Goal: Task Accomplishment & Management: Manage account settings

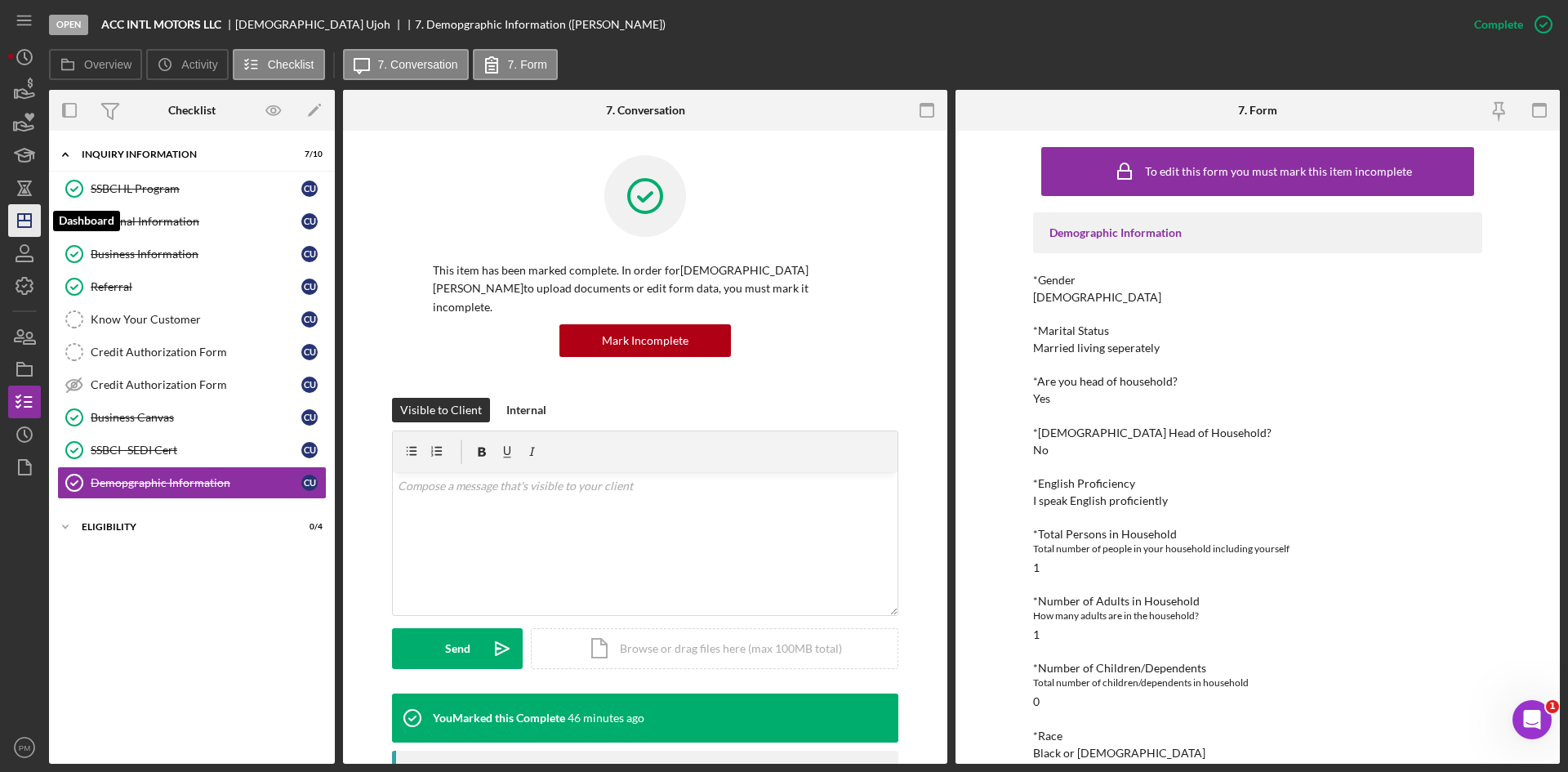
click at [20, 227] on polygon "button" at bounding box center [24, 220] width 13 height 13
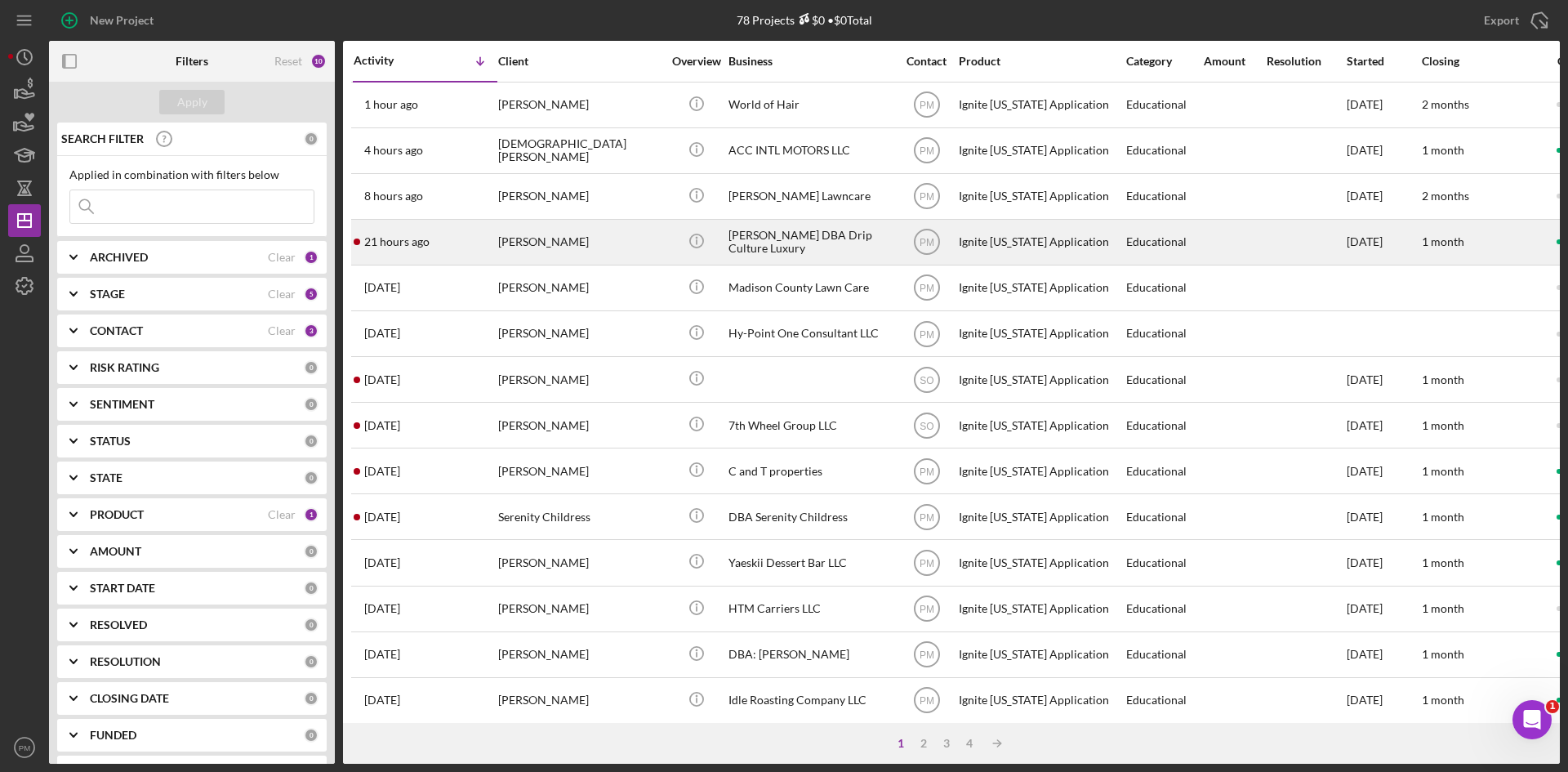
click at [635, 238] on div "[PERSON_NAME]" at bounding box center [579, 243] width 163 height 44
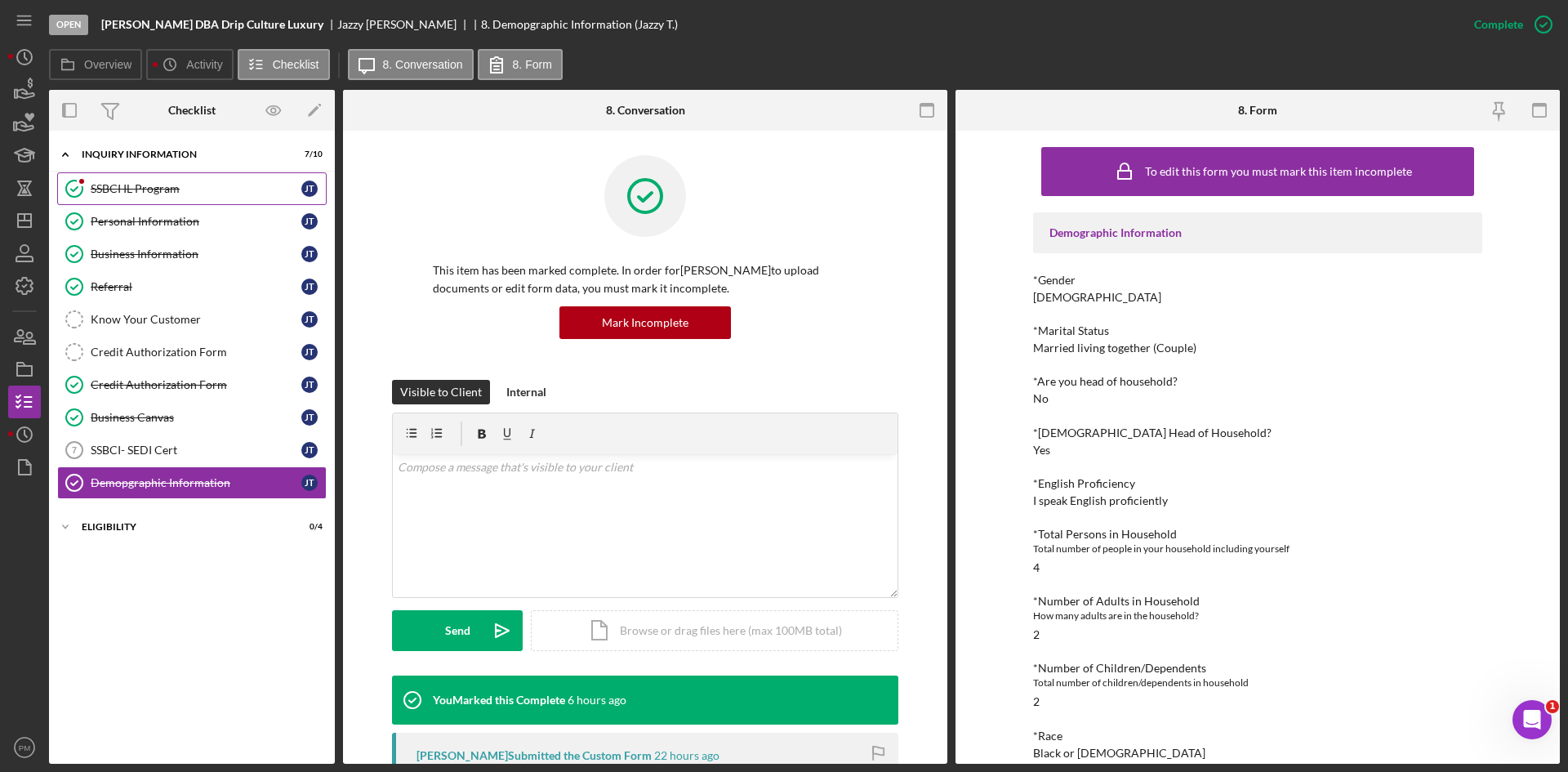
click at [115, 183] on div "SSBCI IL Program" at bounding box center [196, 188] width 211 height 13
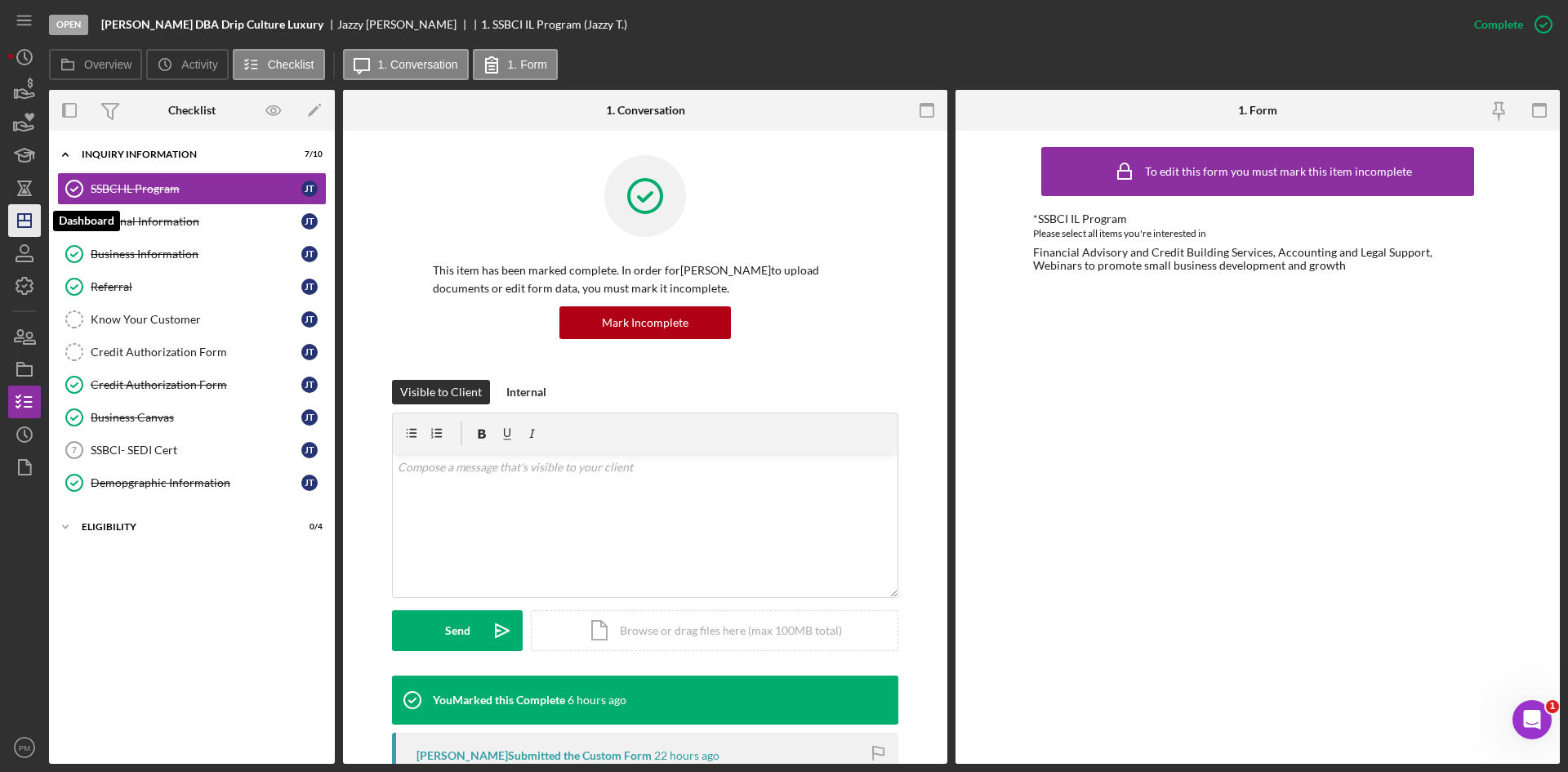
click at [30, 212] on icon "Icon/Dashboard" at bounding box center [24, 220] width 41 height 41
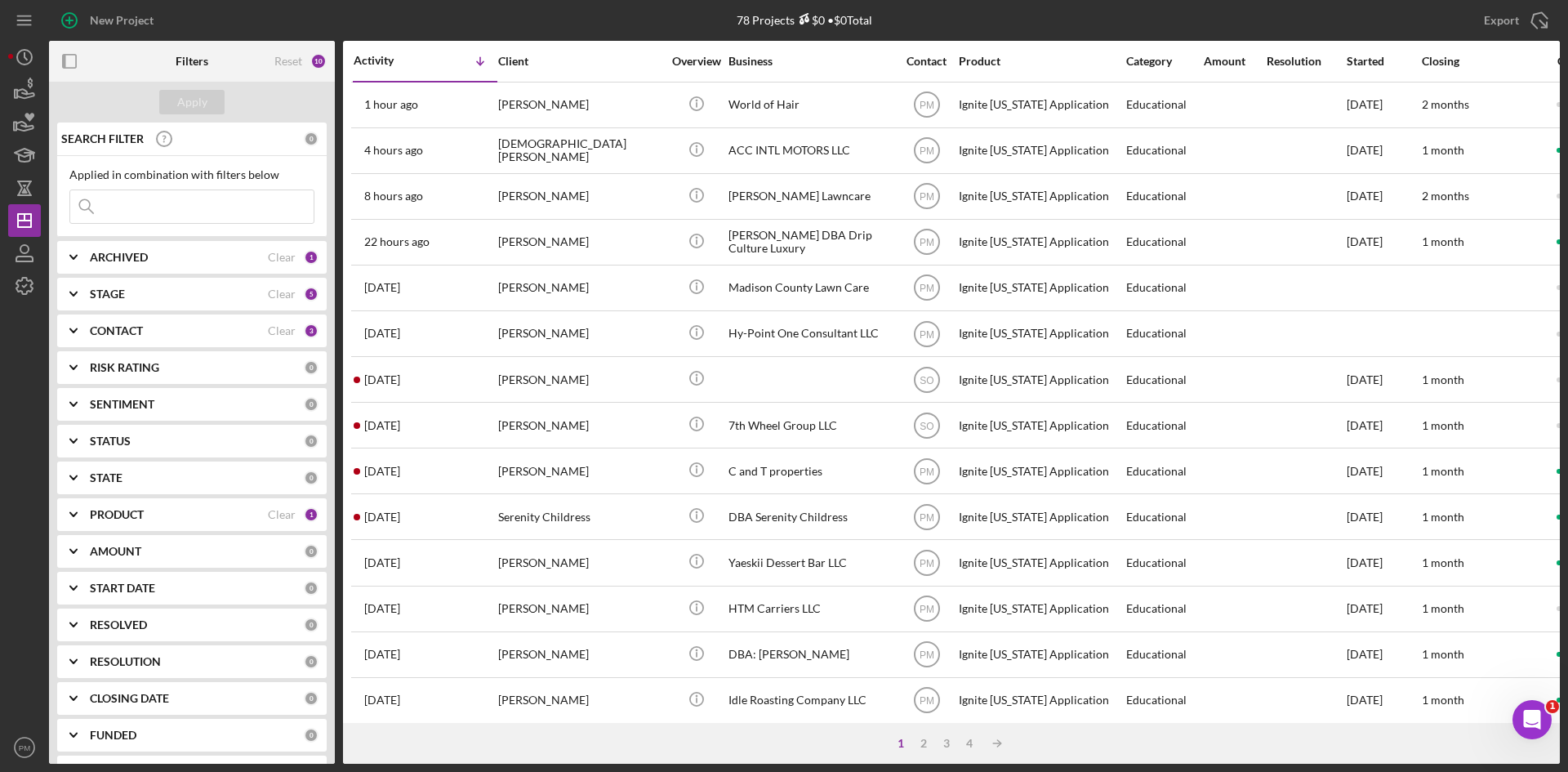
click at [112, 511] on b "PRODUCT" at bounding box center [117, 515] width 54 height 13
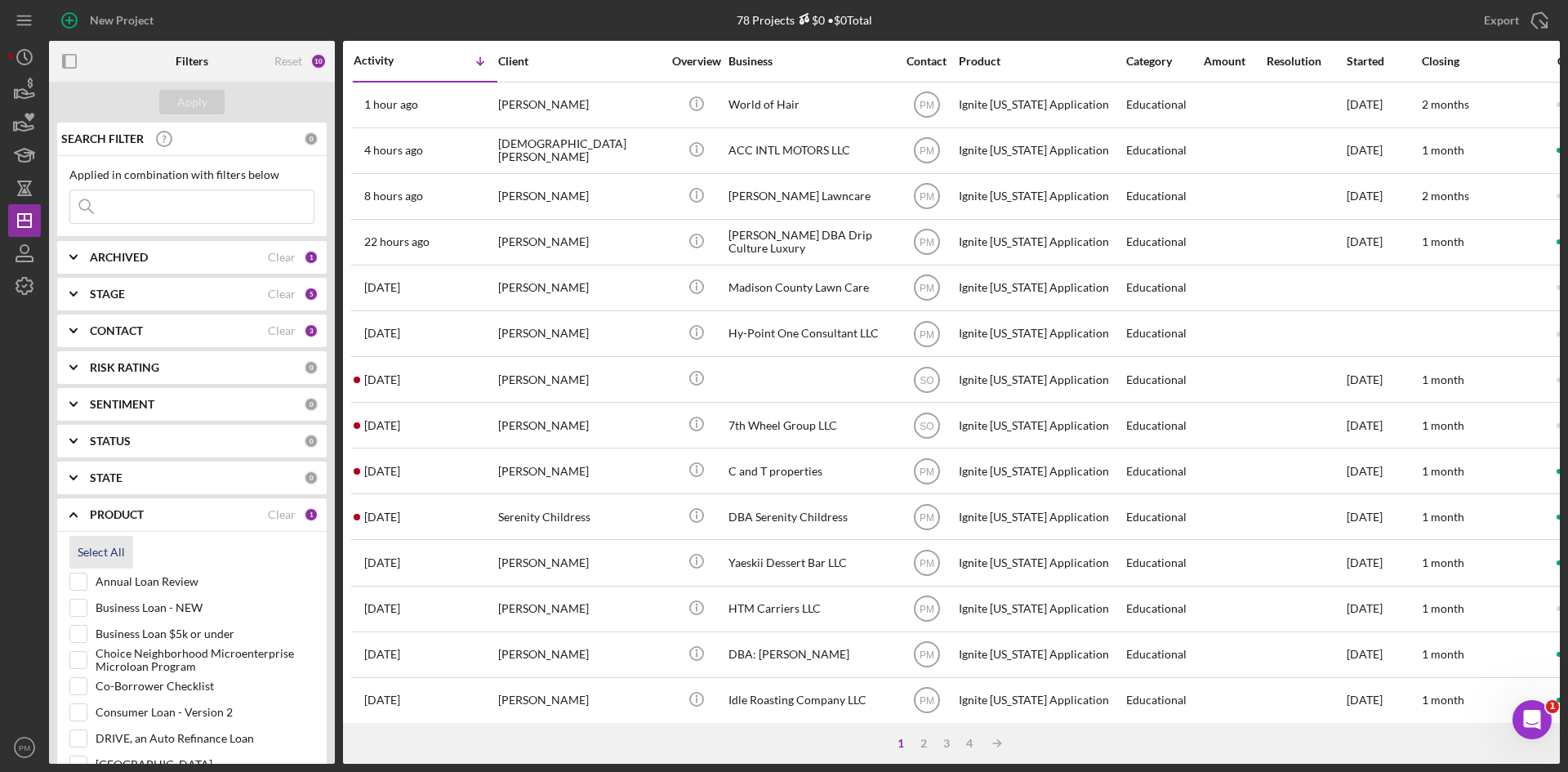
click at [107, 547] on div "Select All" at bounding box center [101, 551] width 47 height 32
checkbox input "true"
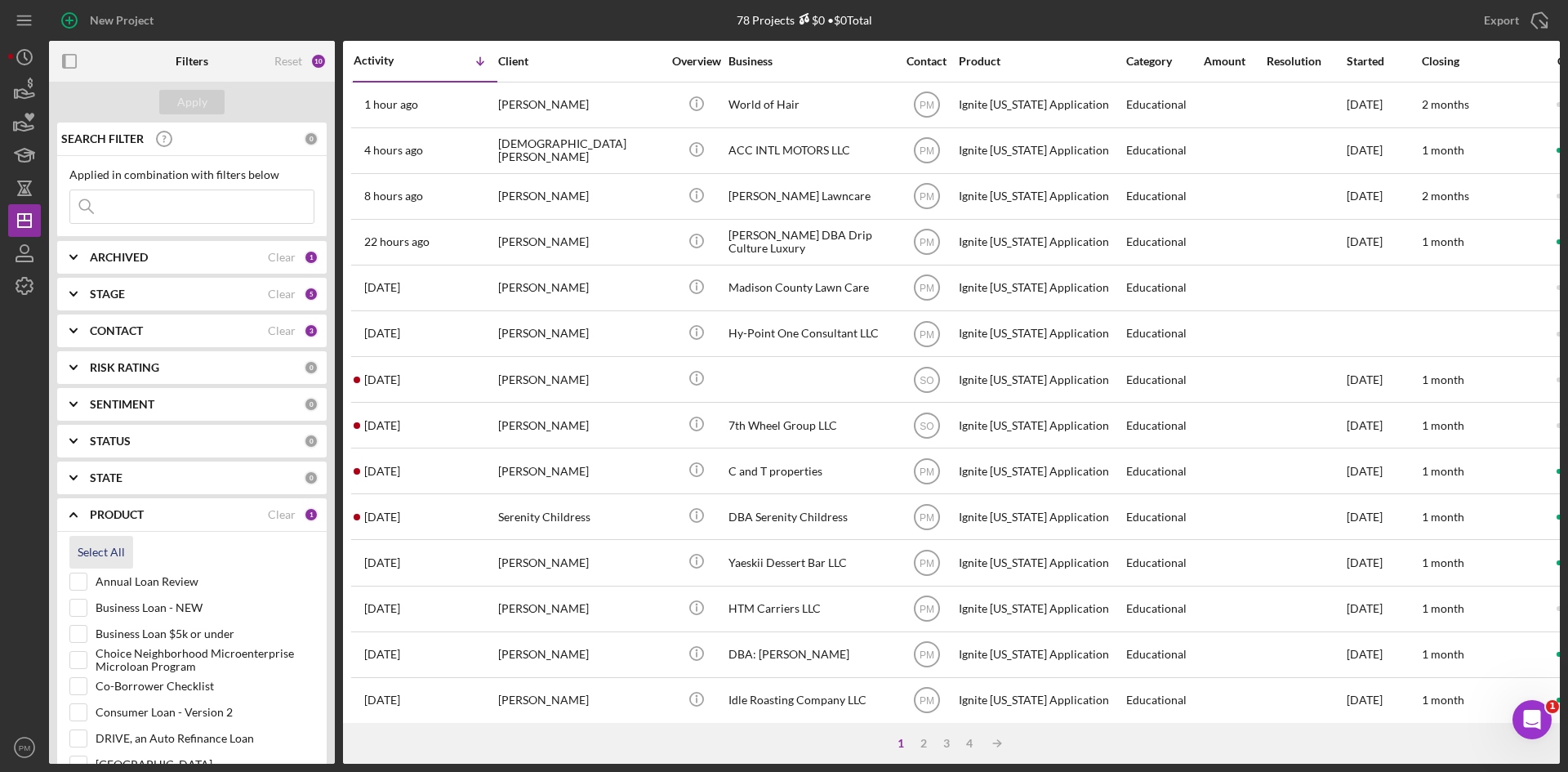
checkbox input "true"
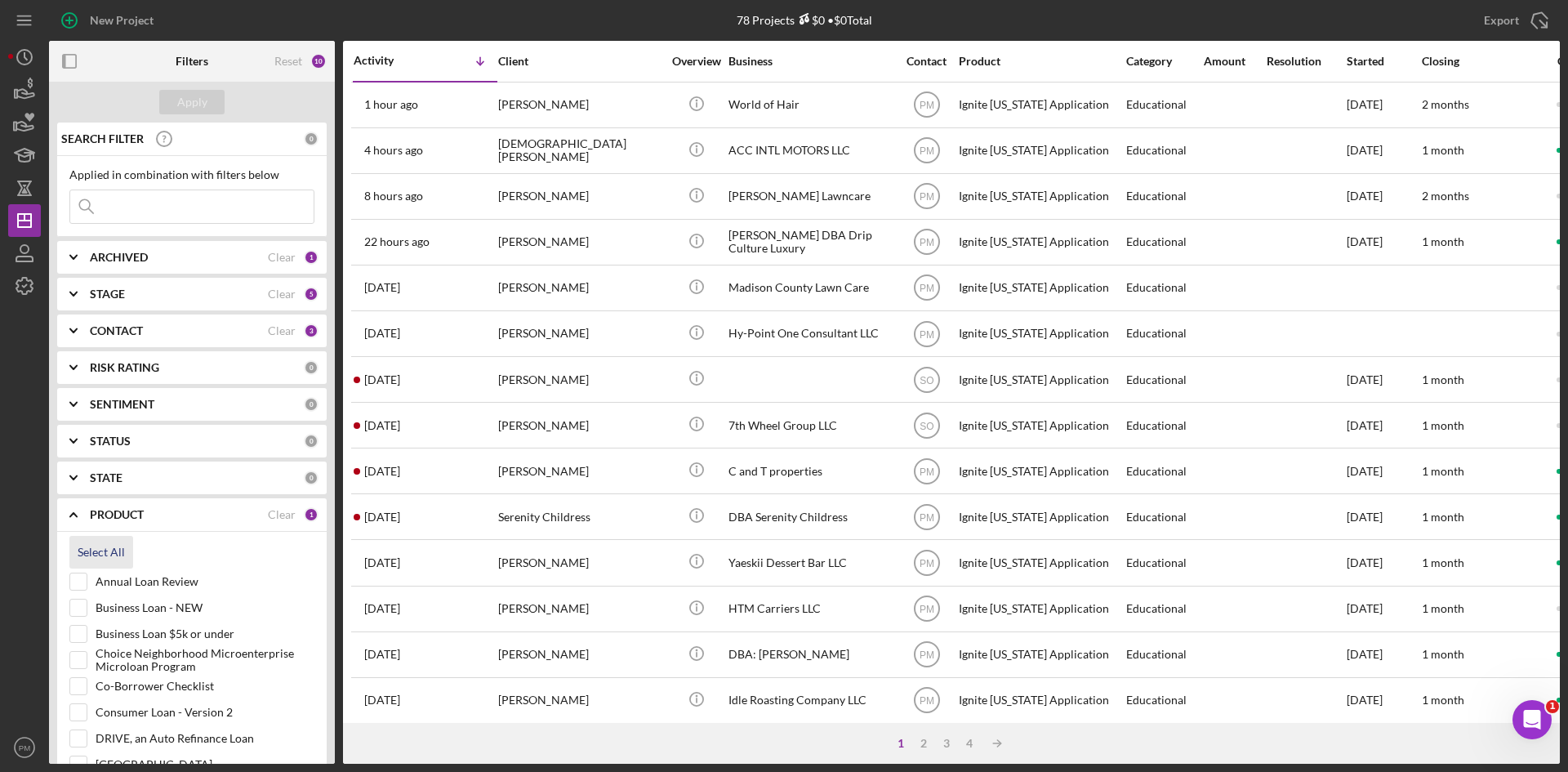
checkbox input "true"
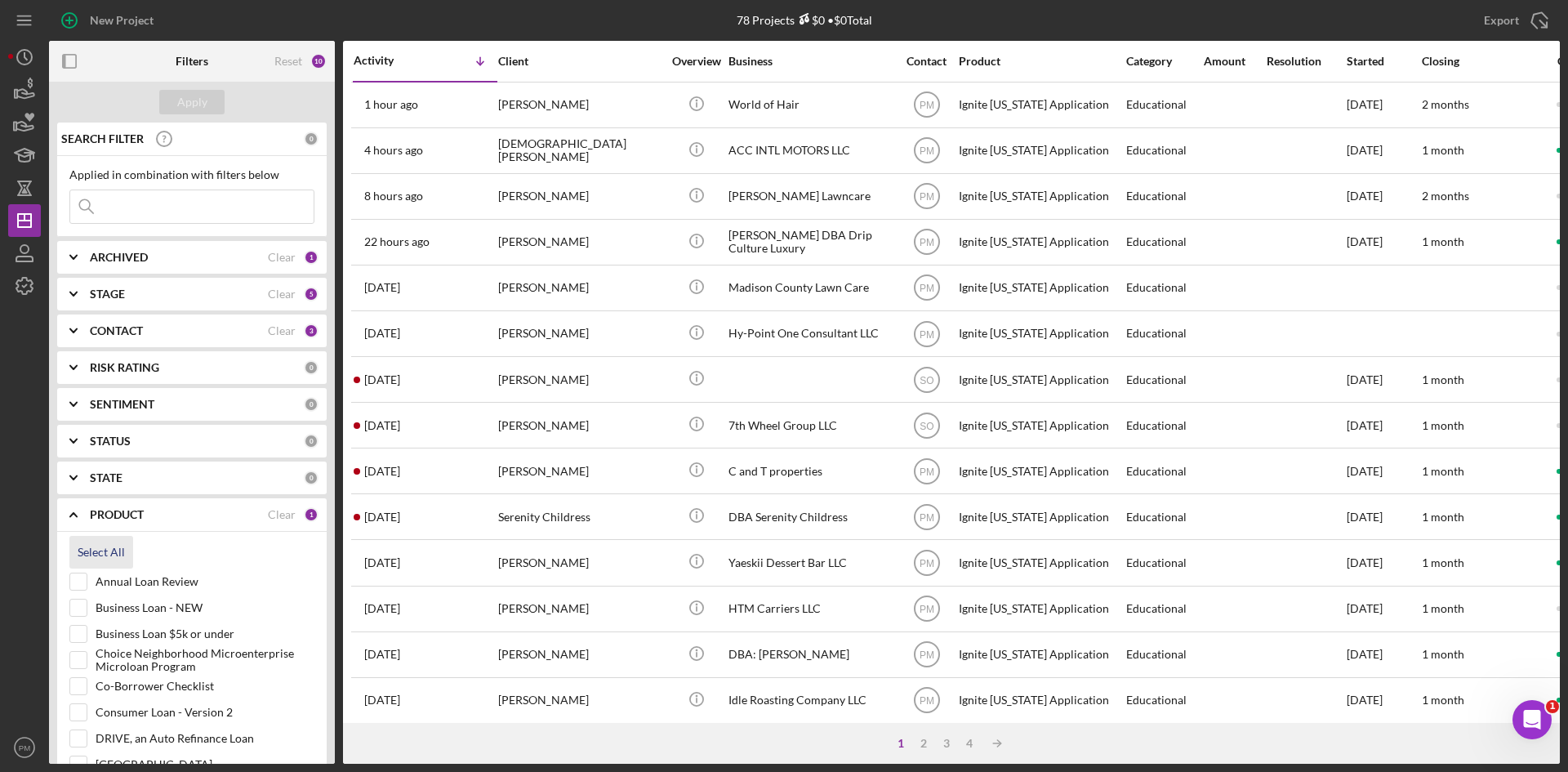
checkbox input "true"
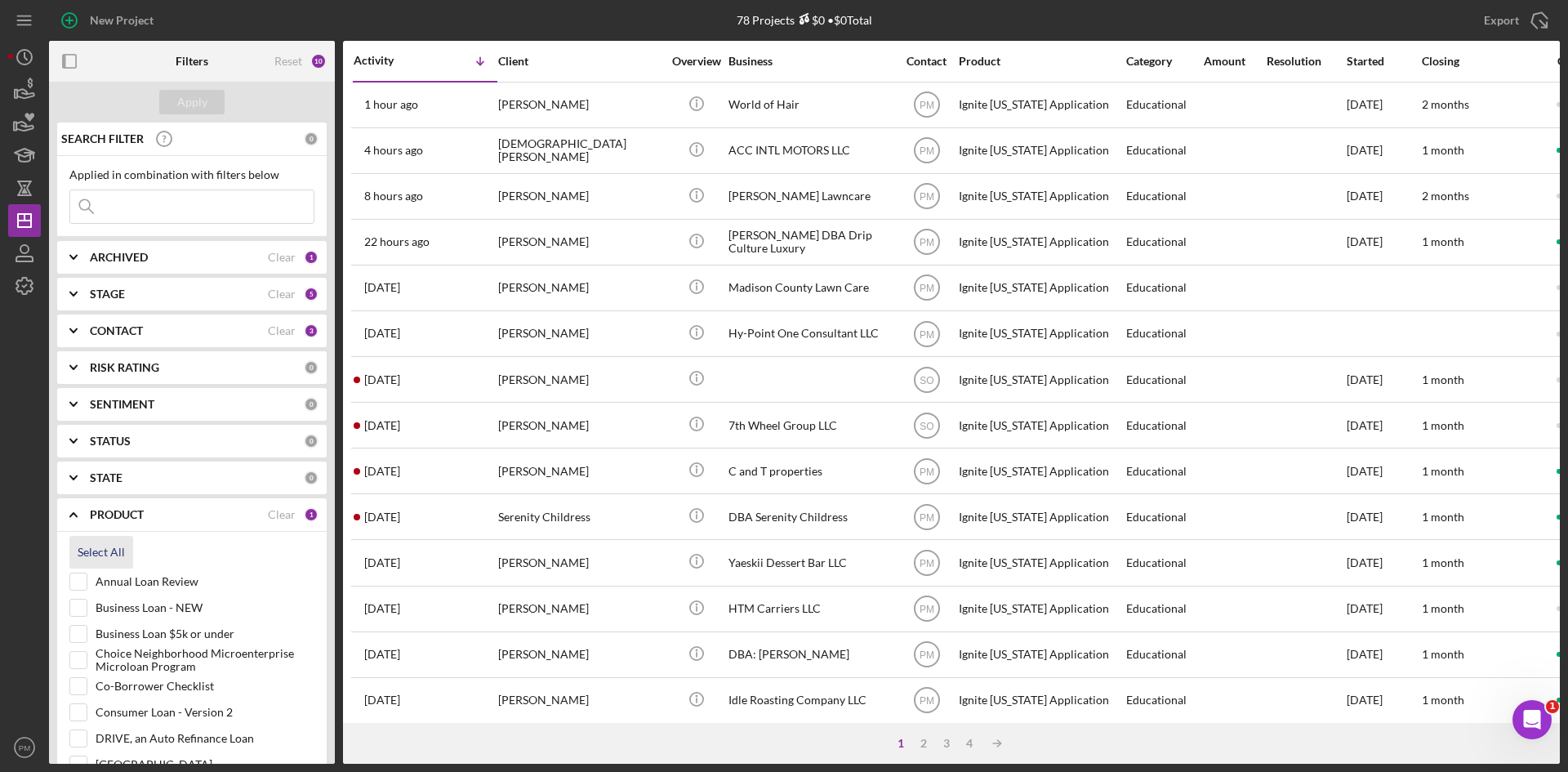
checkbox input "true"
click at [84, 580] on input "Annual Loan Review" at bounding box center [78, 581] width 17 height 17
checkbox input "false"
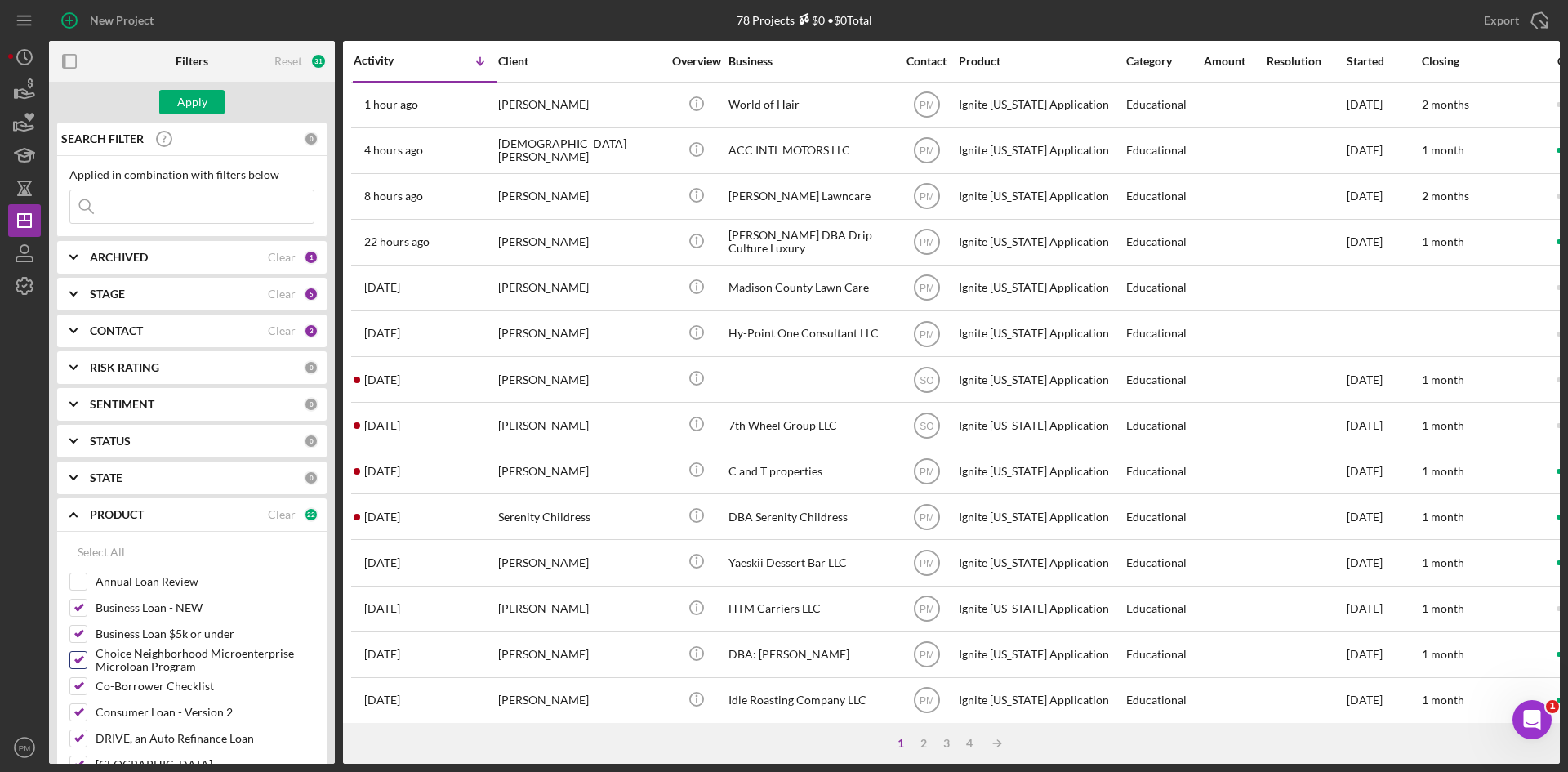
scroll to position [163, 0]
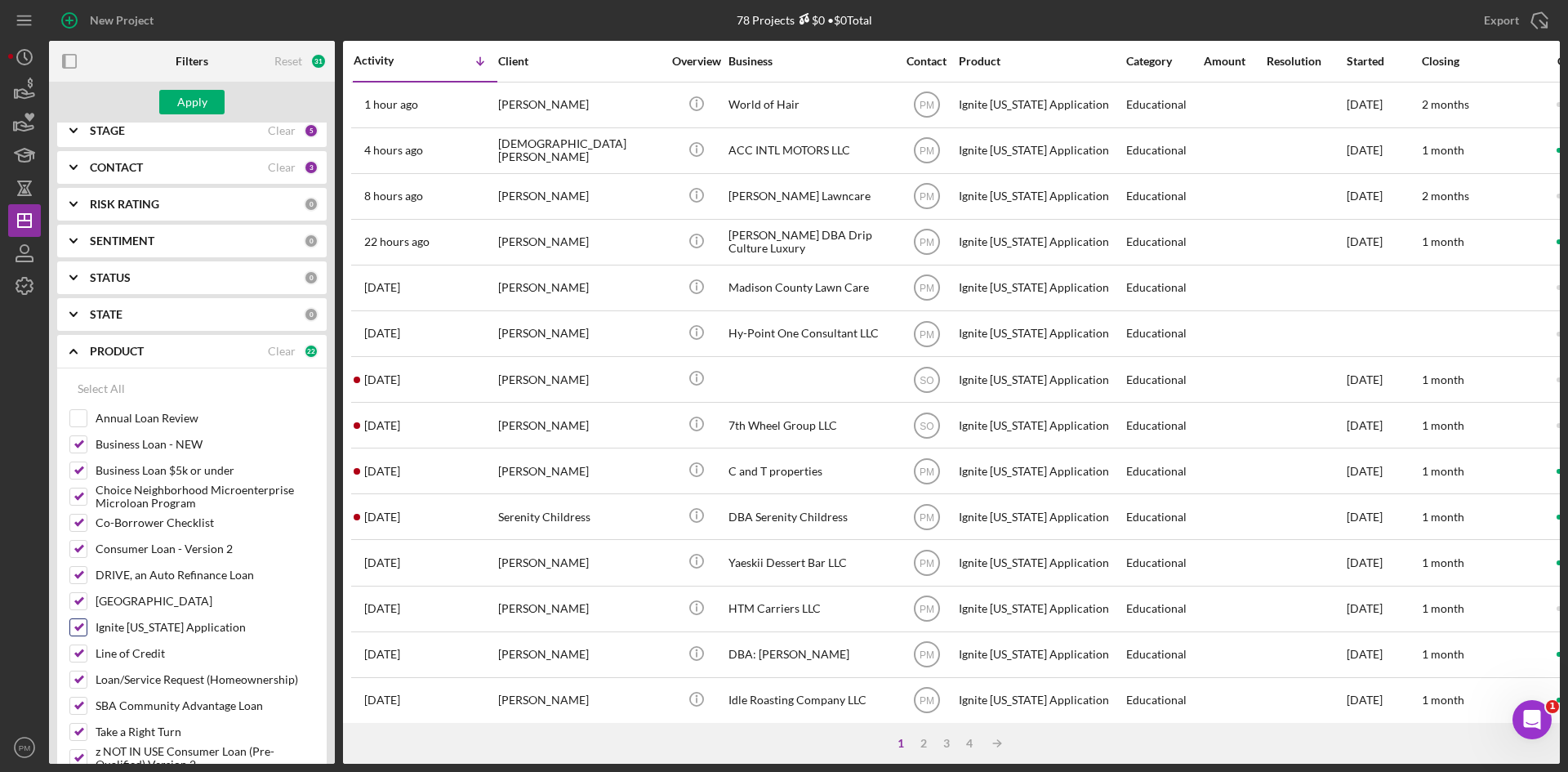
click at [76, 632] on input "Ignite [US_STATE] Application" at bounding box center [78, 627] width 17 height 17
checkbox input "false"
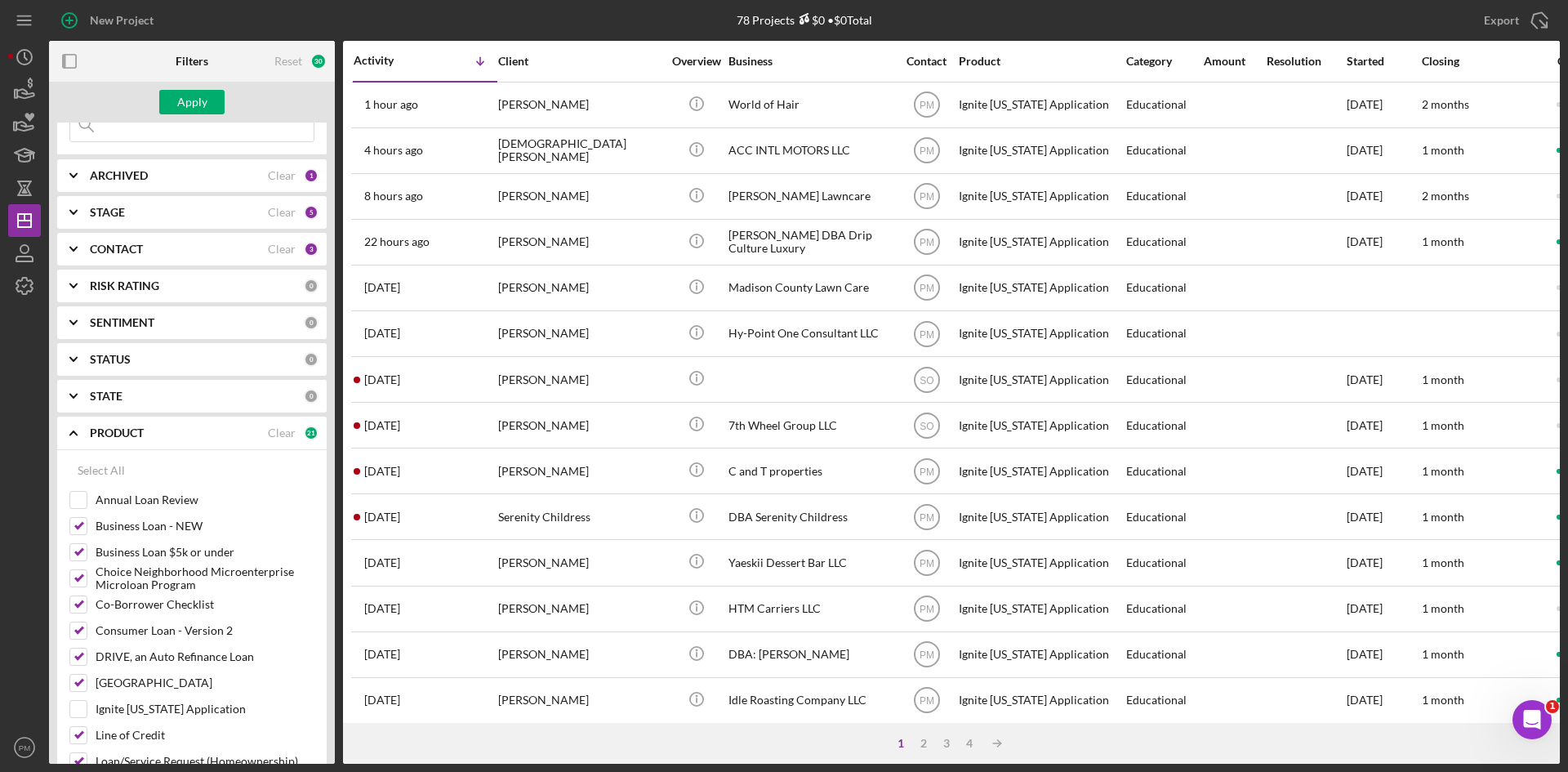
scroll to position [0, 0]
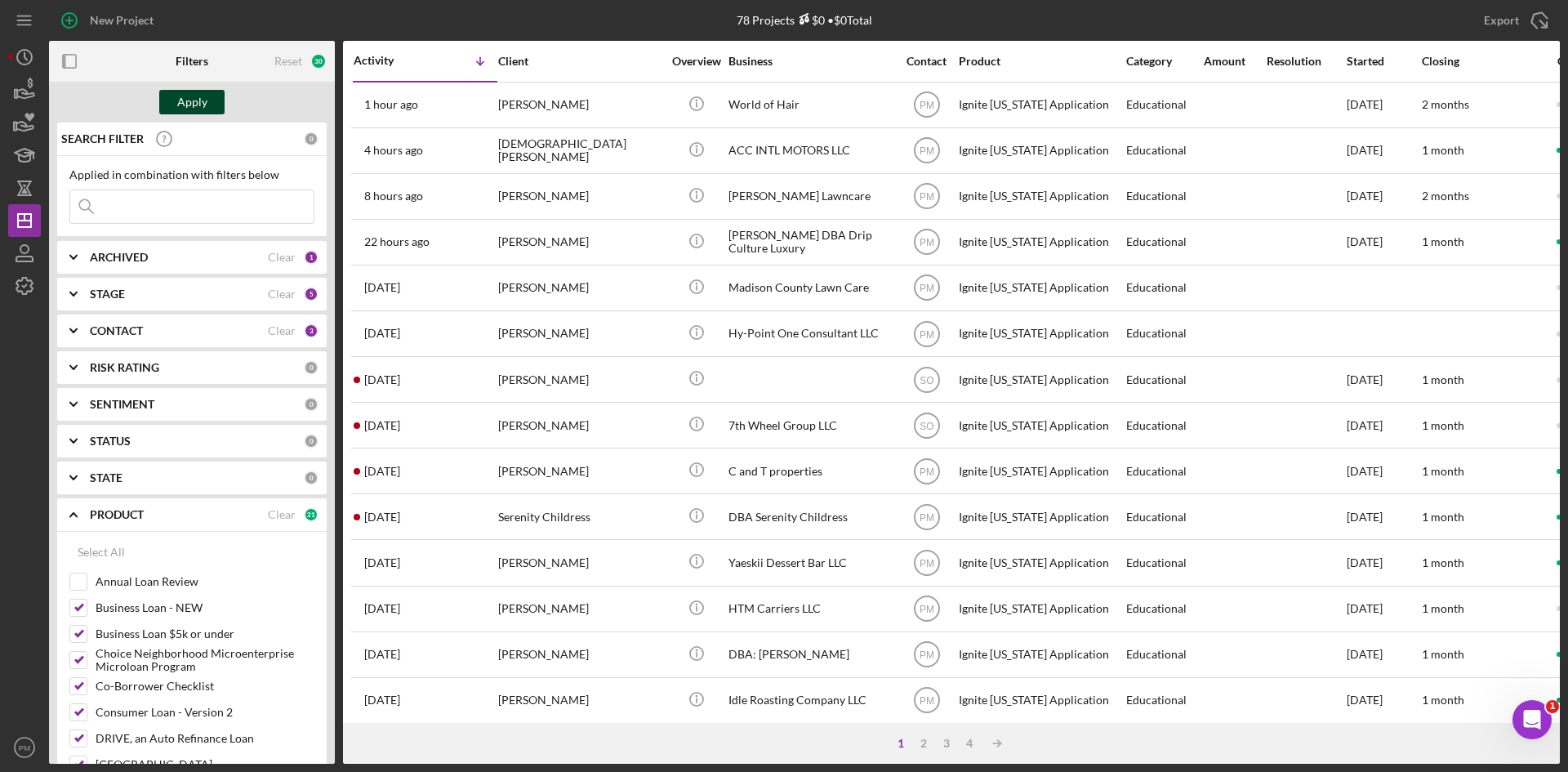
click at [181, 107] on div "Apply" at bounding box center [192, 102] width 31 height 24
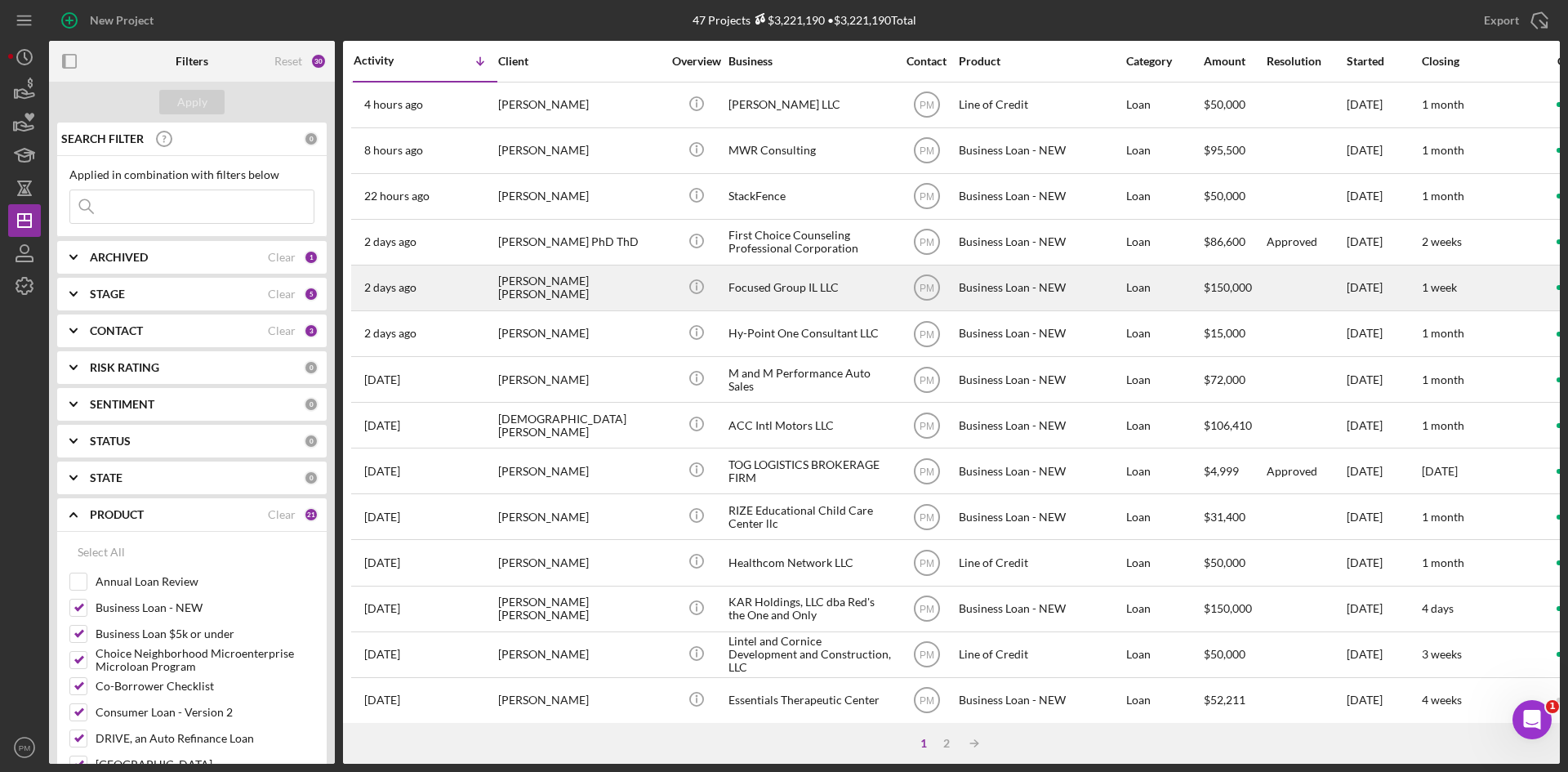
click at [537, 290] on div "[PERSON_NAME] [PERSON_NAME]" at bounding box center [579, 288] width 163 height 44
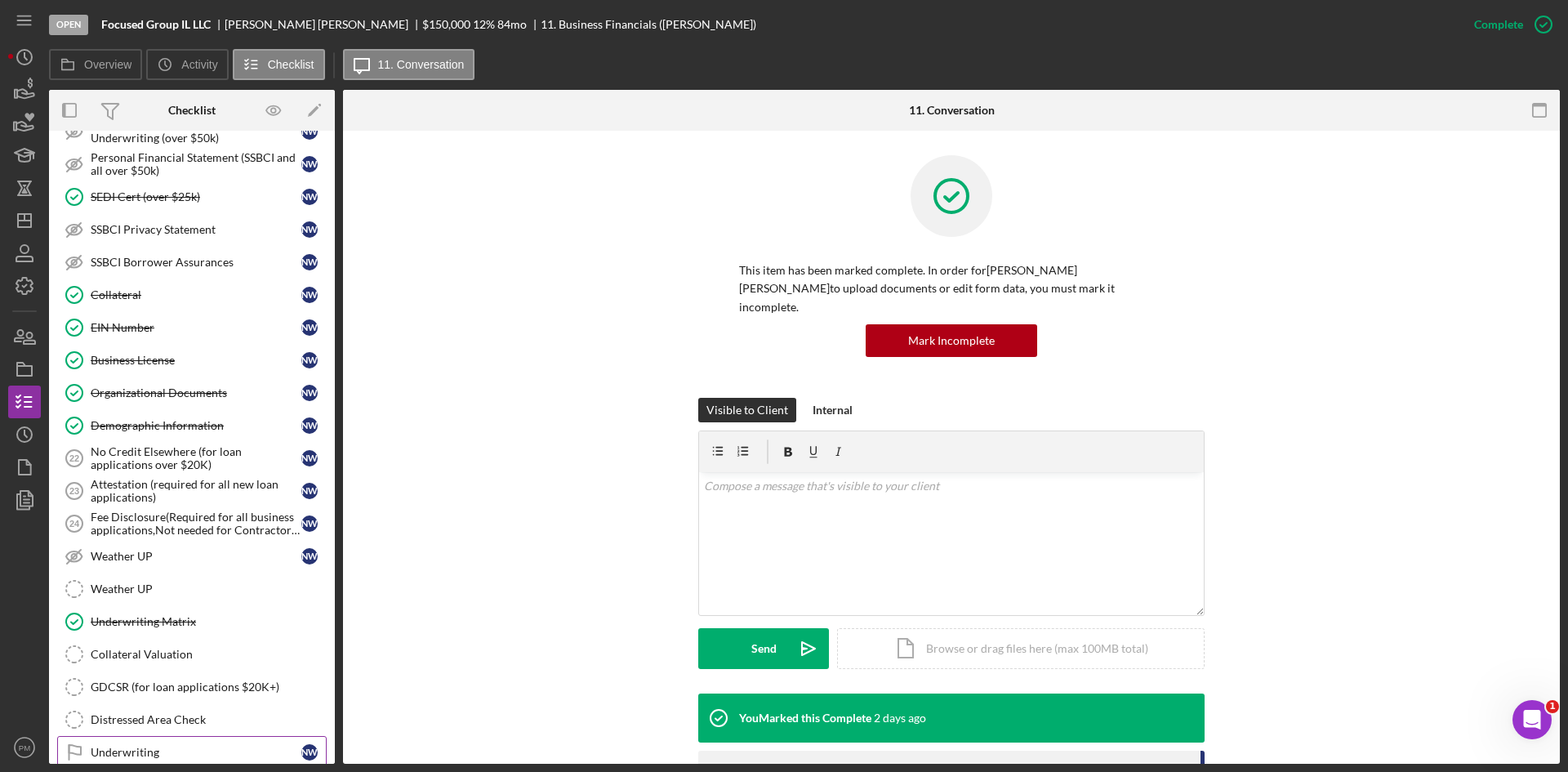
scroll to position [622, 0]
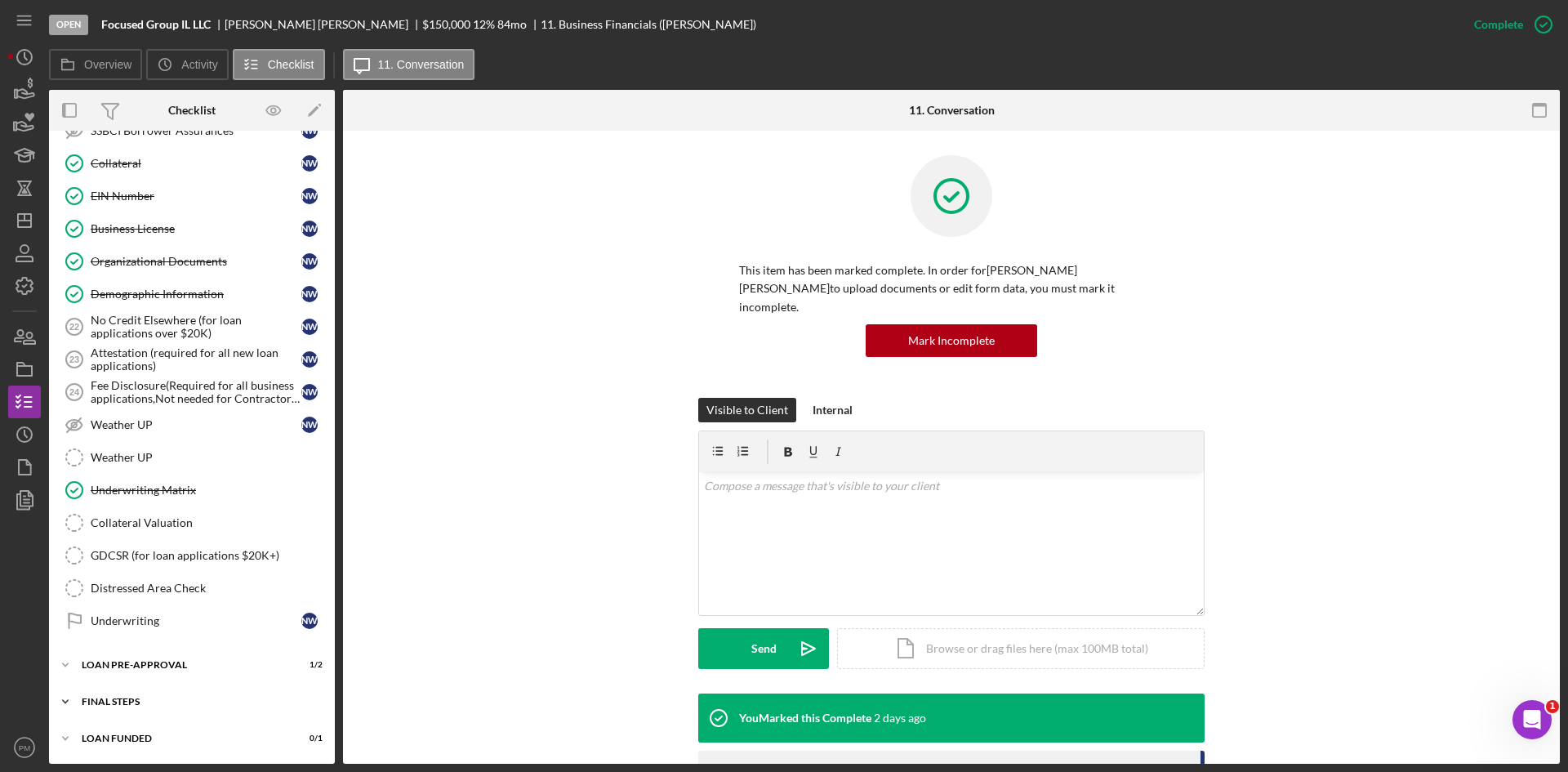
click at [157, 709] on div "Icon/Expander FINAL STEPS 0 / 19" at bounding box center [192, 701] width 286 height 32
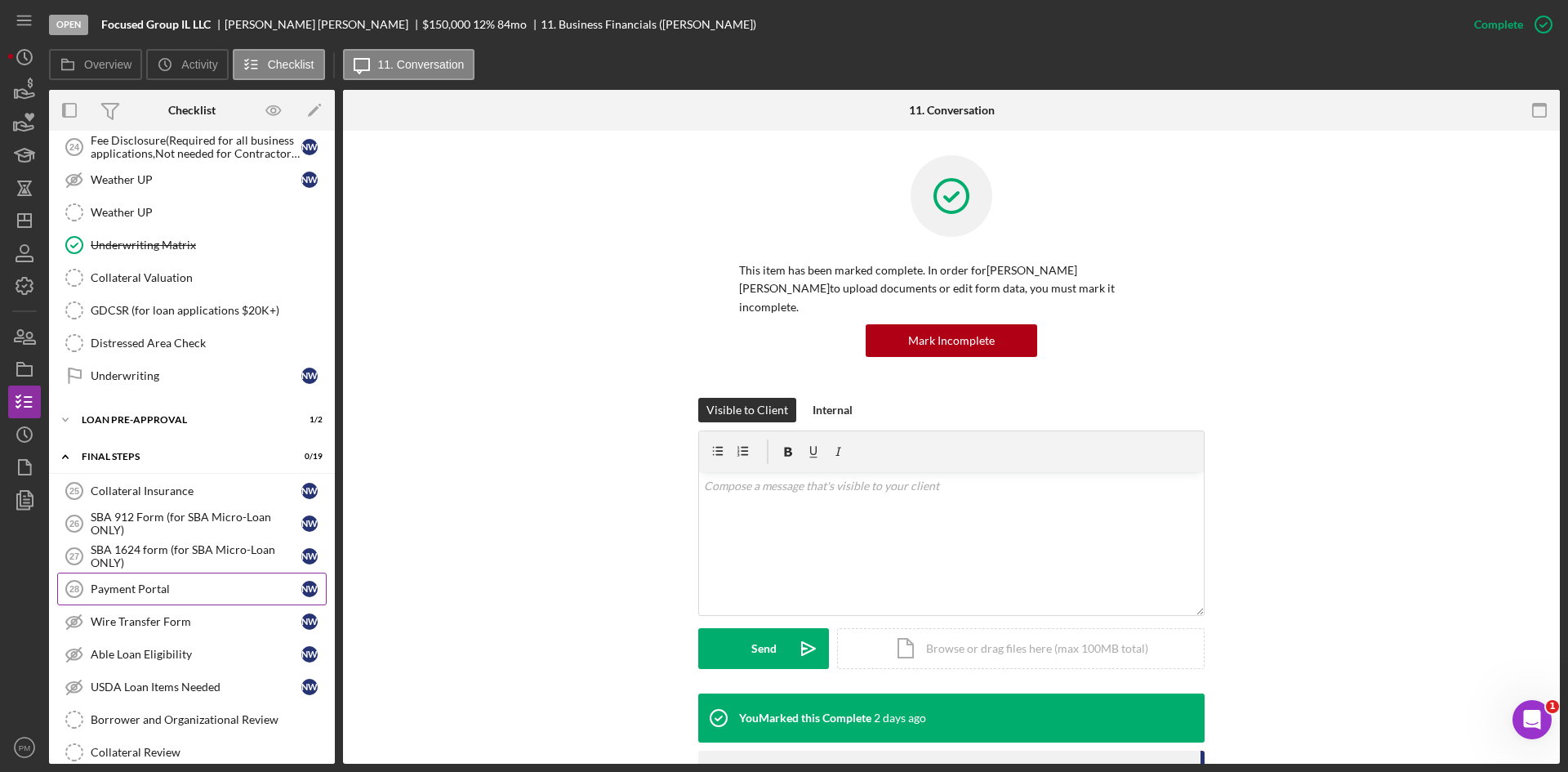
click at [188, 596] on div "Payment Portal" at bounding box center [196, 589] width 211 height 13
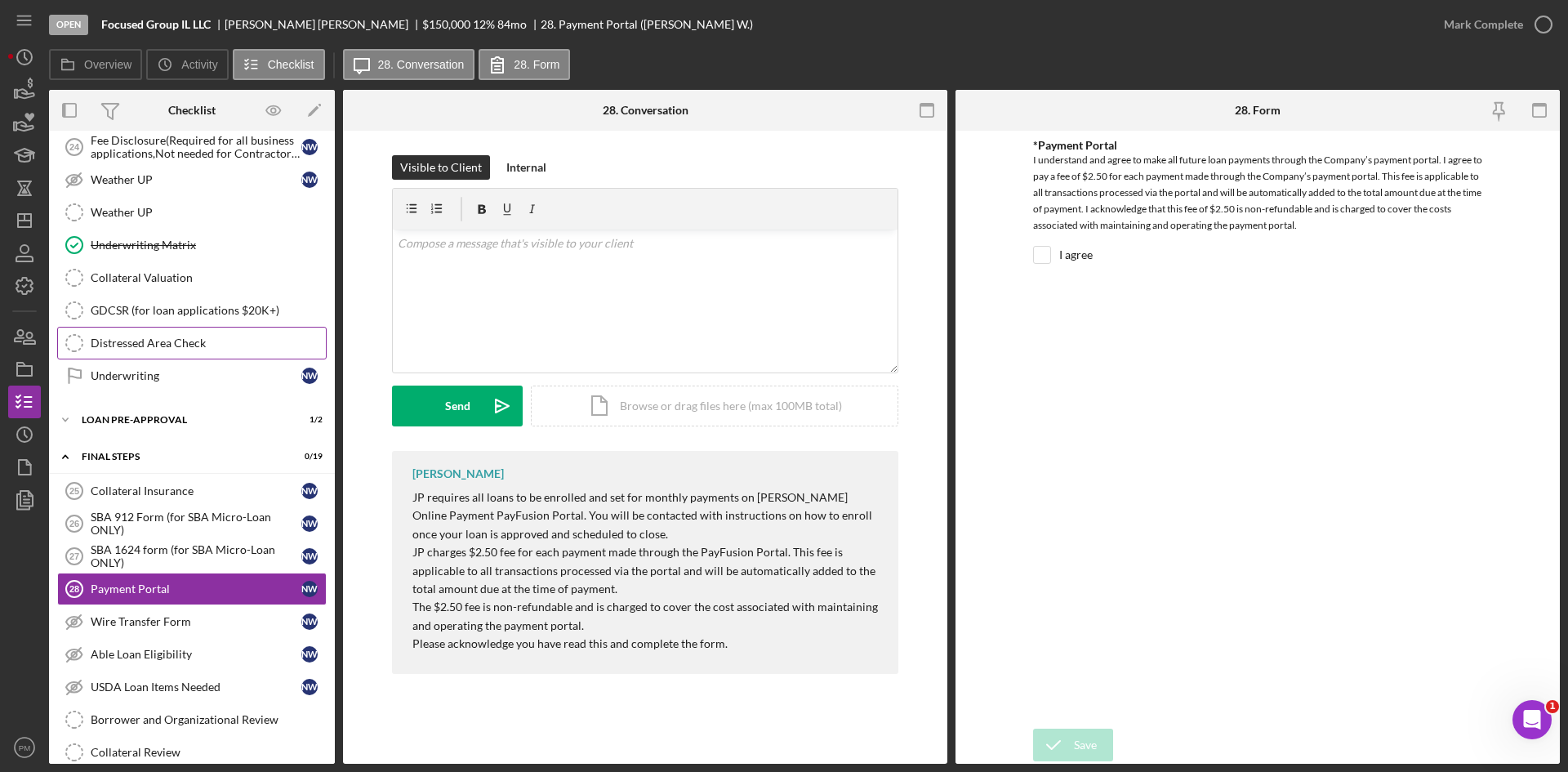
scroll to position [703, 0]
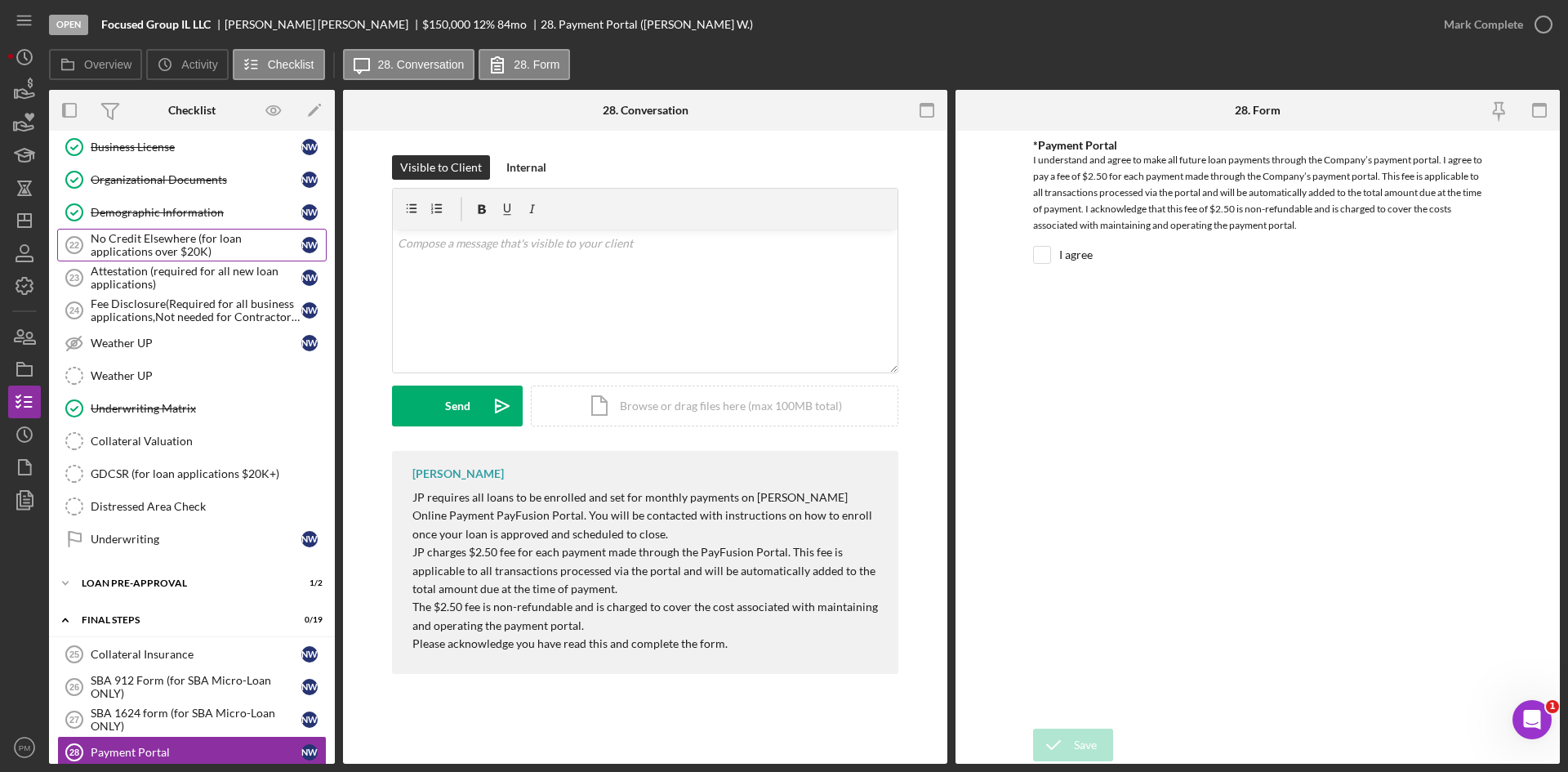
click at [148, 232] on div "No Credit Elsewhere (for loan applications over $20K)" at bounding box center [196, 245] width 211 height 26
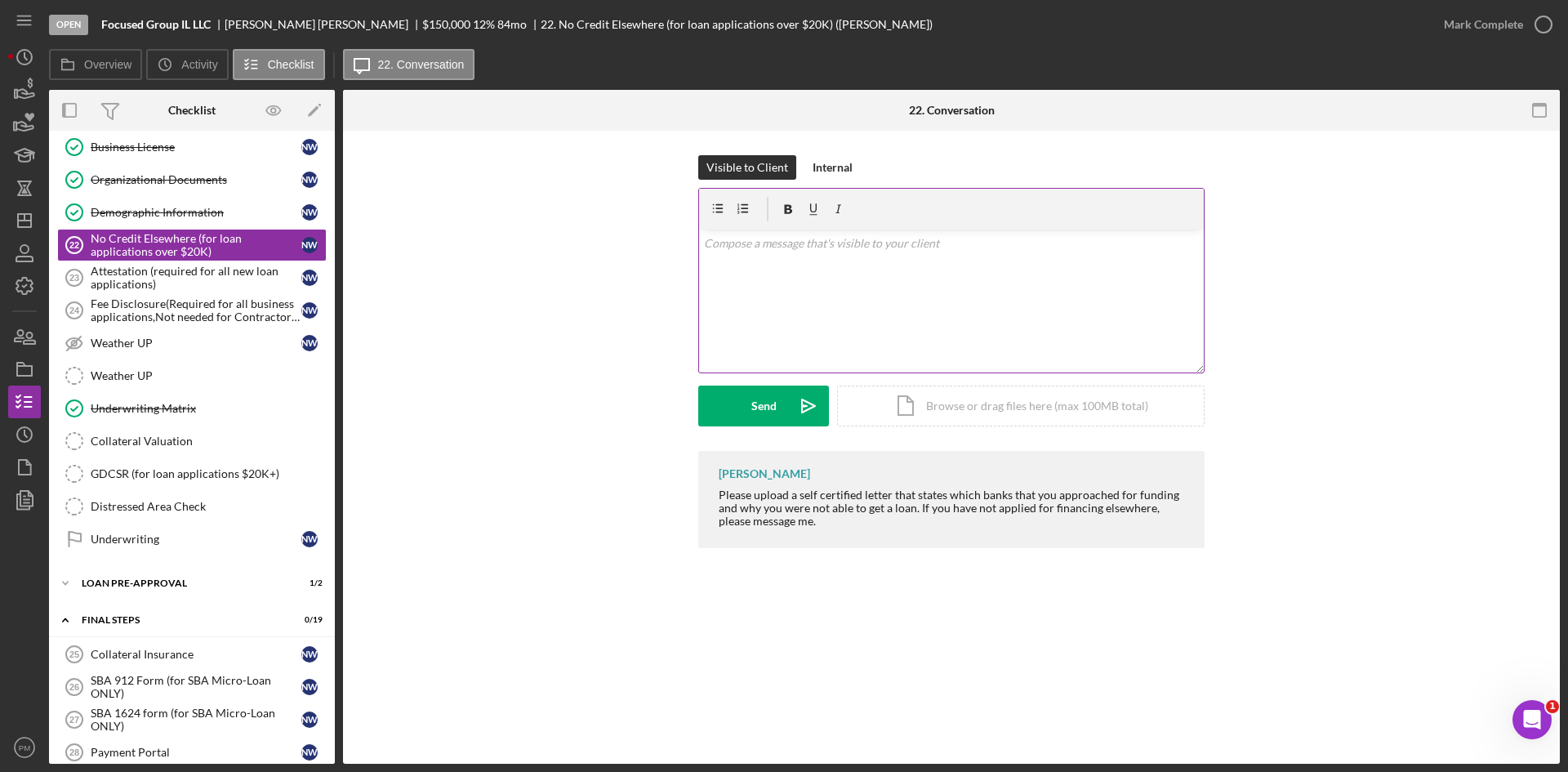
click at [849, 297] on div "v Color teal Color pink Remove color Add row above Add row below Add column bef…" at bounding box center [951, 301] width 505 height 143
click at [790, 386] on icon "Icon/icon-invite-send" at bounding box center [808, 406] width 41 height 41
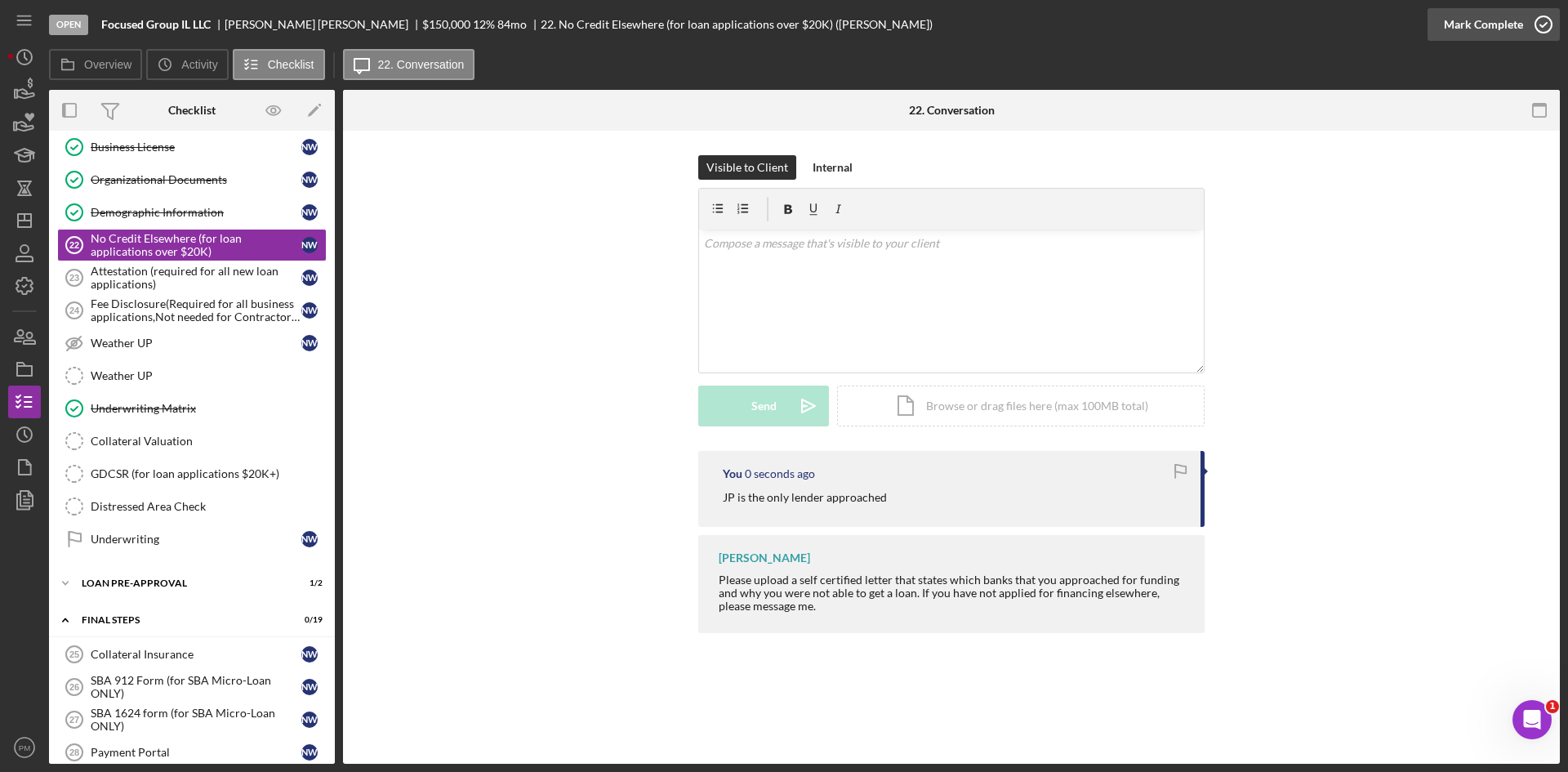
click at [1488, 15] on div "Mark Complete" at bounding box center [1483, 24] width 79 height 32
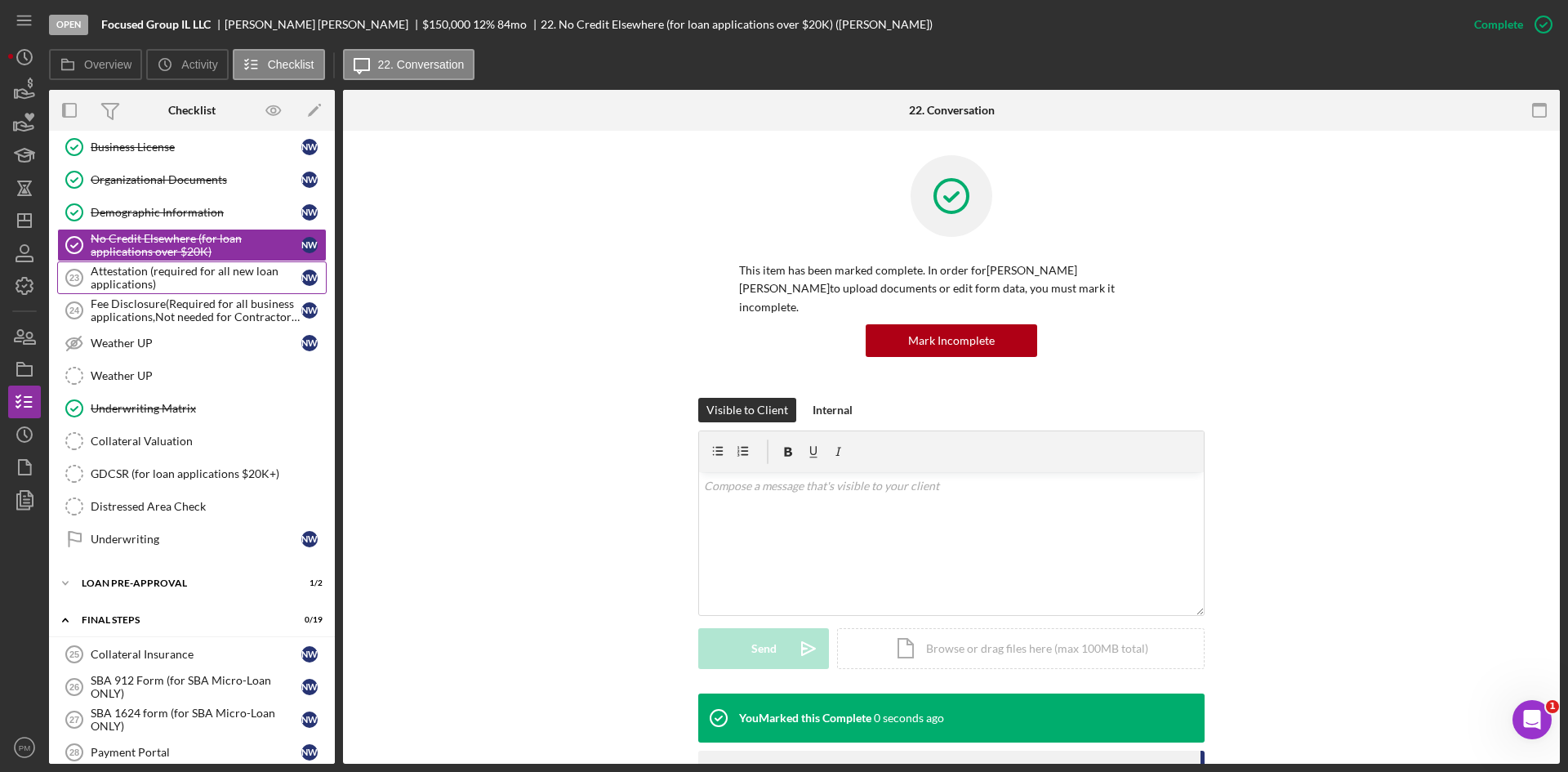
click at [126, 275] on div "Attestation (required for all new loan applications)" at bounding box center [196, 277] width 211 height 26
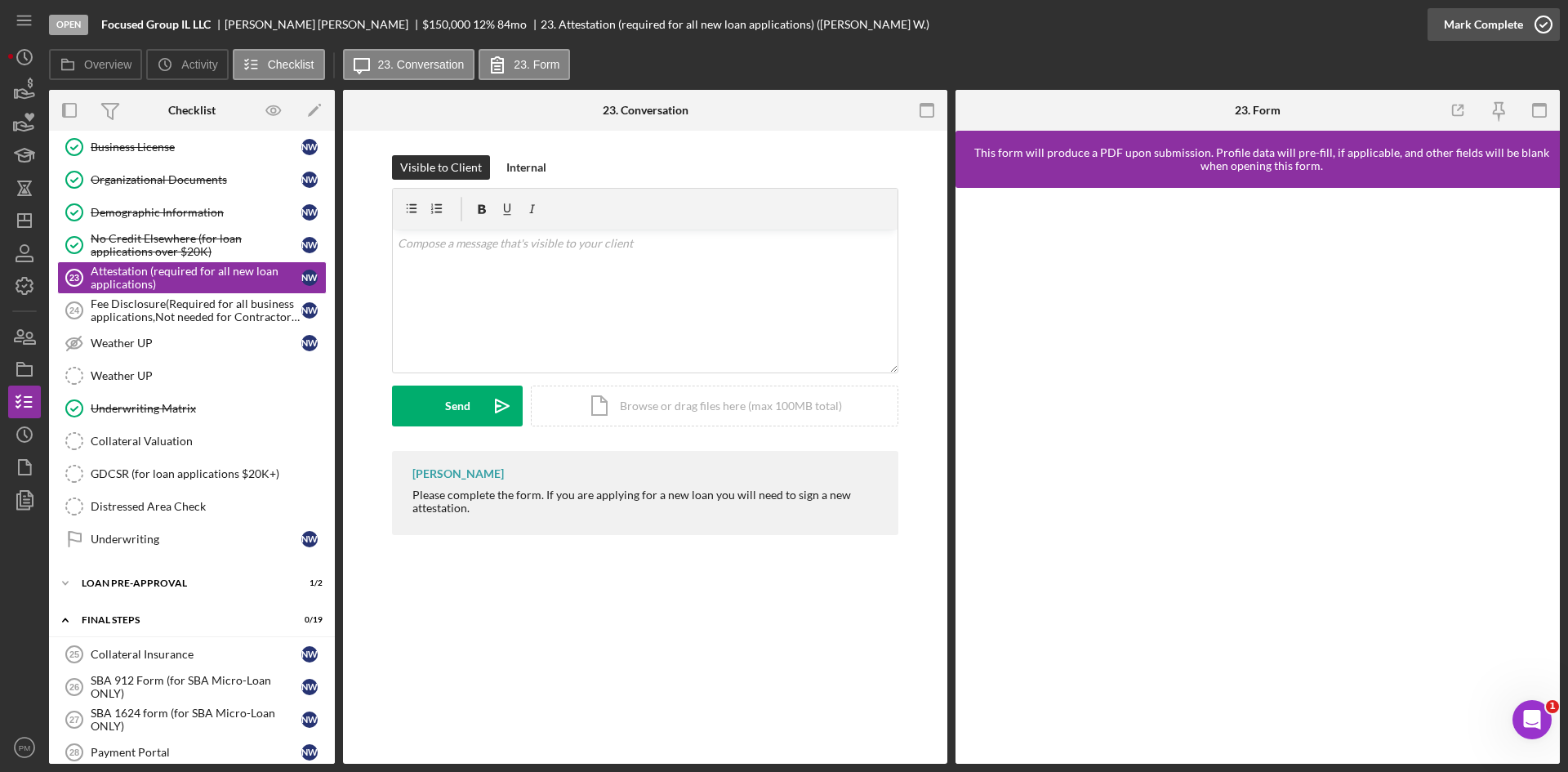
click at [1544, 19] on icon "button" at bounding box center [1544, 24] width 41 height 41
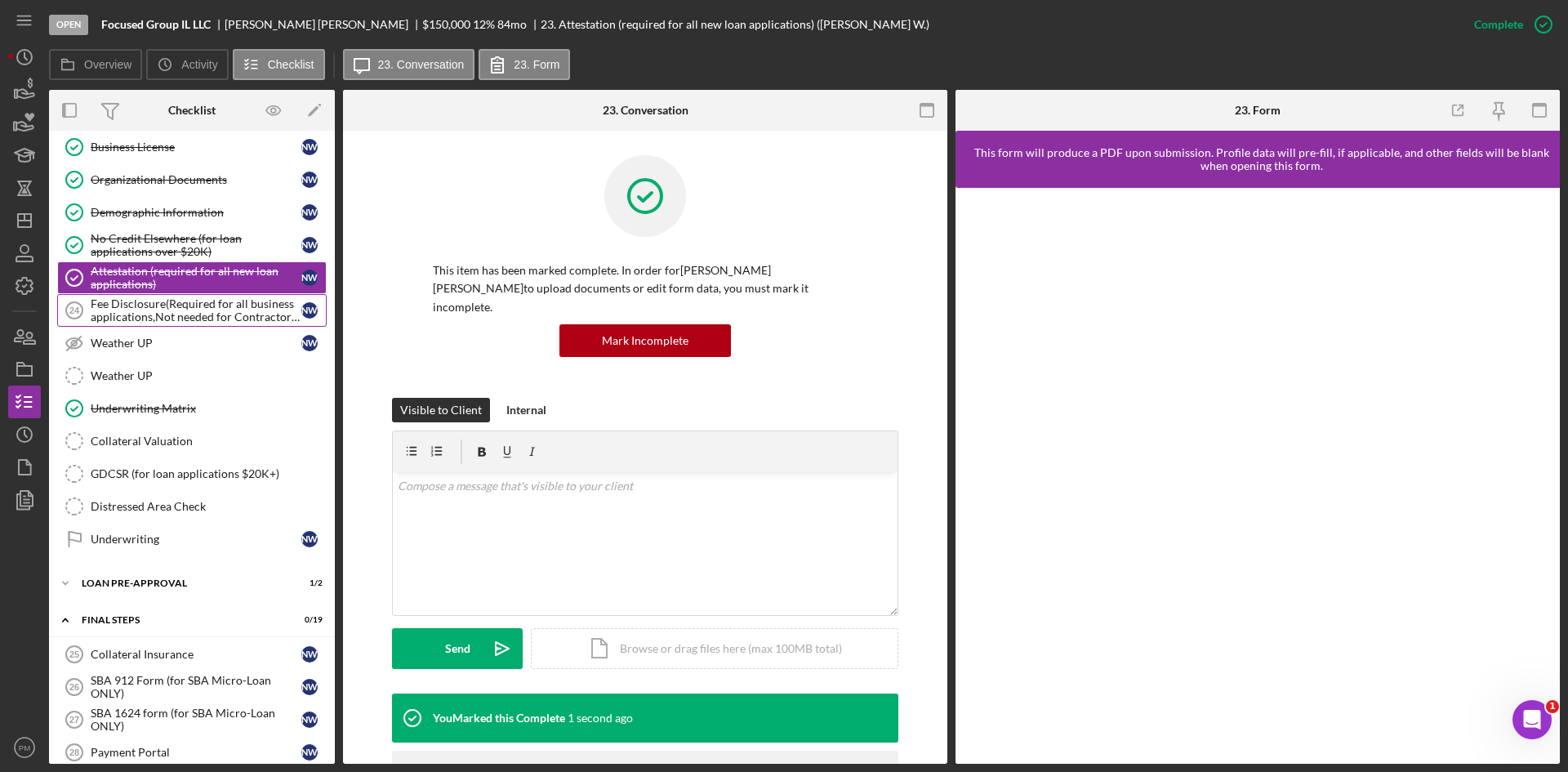
click at [154, 320] on div "Fee Disclosure(Required for all business applications,Not needed for Contractor…" at bounding box center [196, 311] width 211 height 26
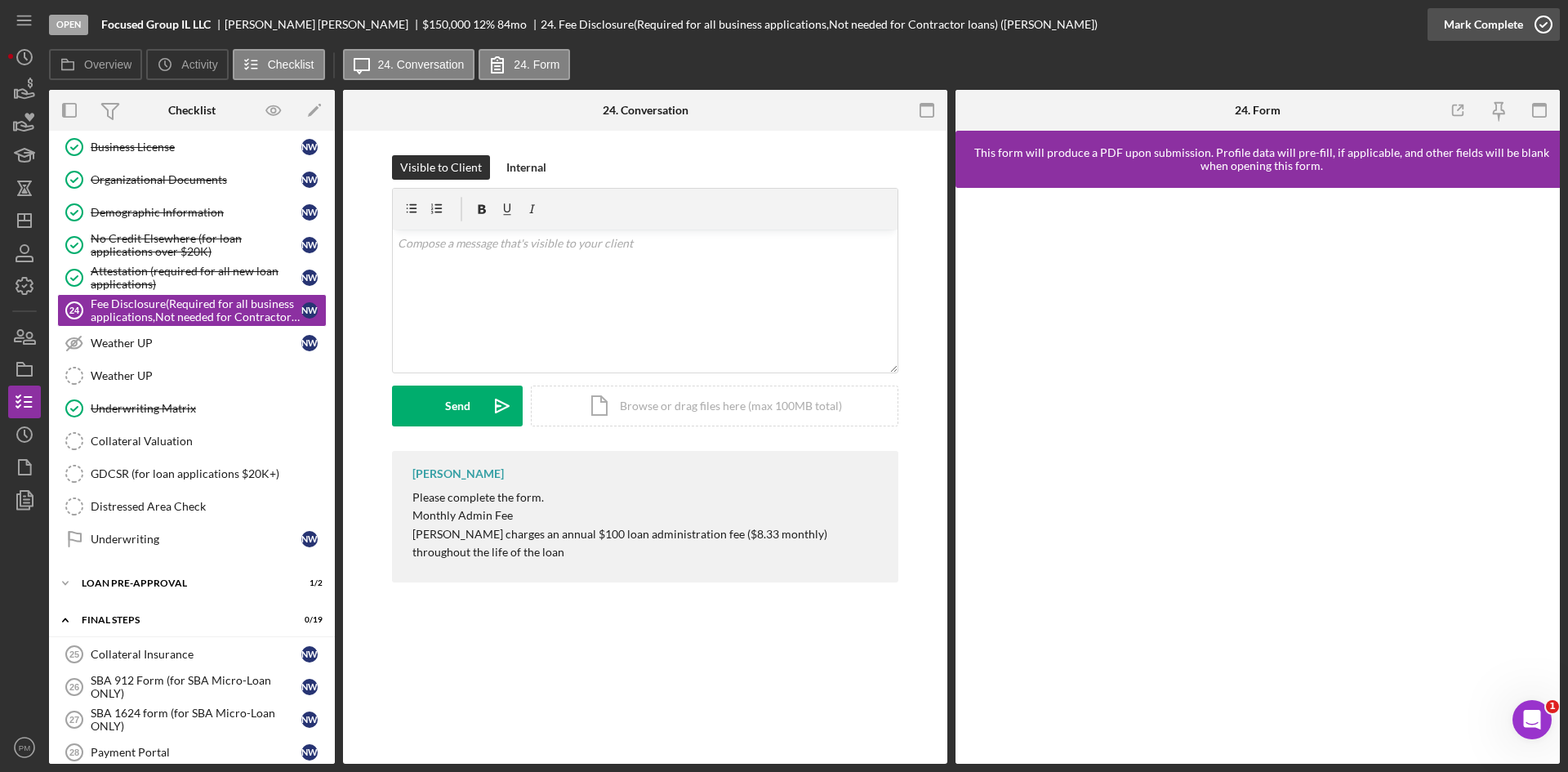
drag, startPoint x: 1514, startPoint y: 19, endPoint x: 1503, endPoint y: 18, distance: 11.0
click at [1515, 19] on div "Mark Complete" at bounding box center [1483, 24] width 79 height 32
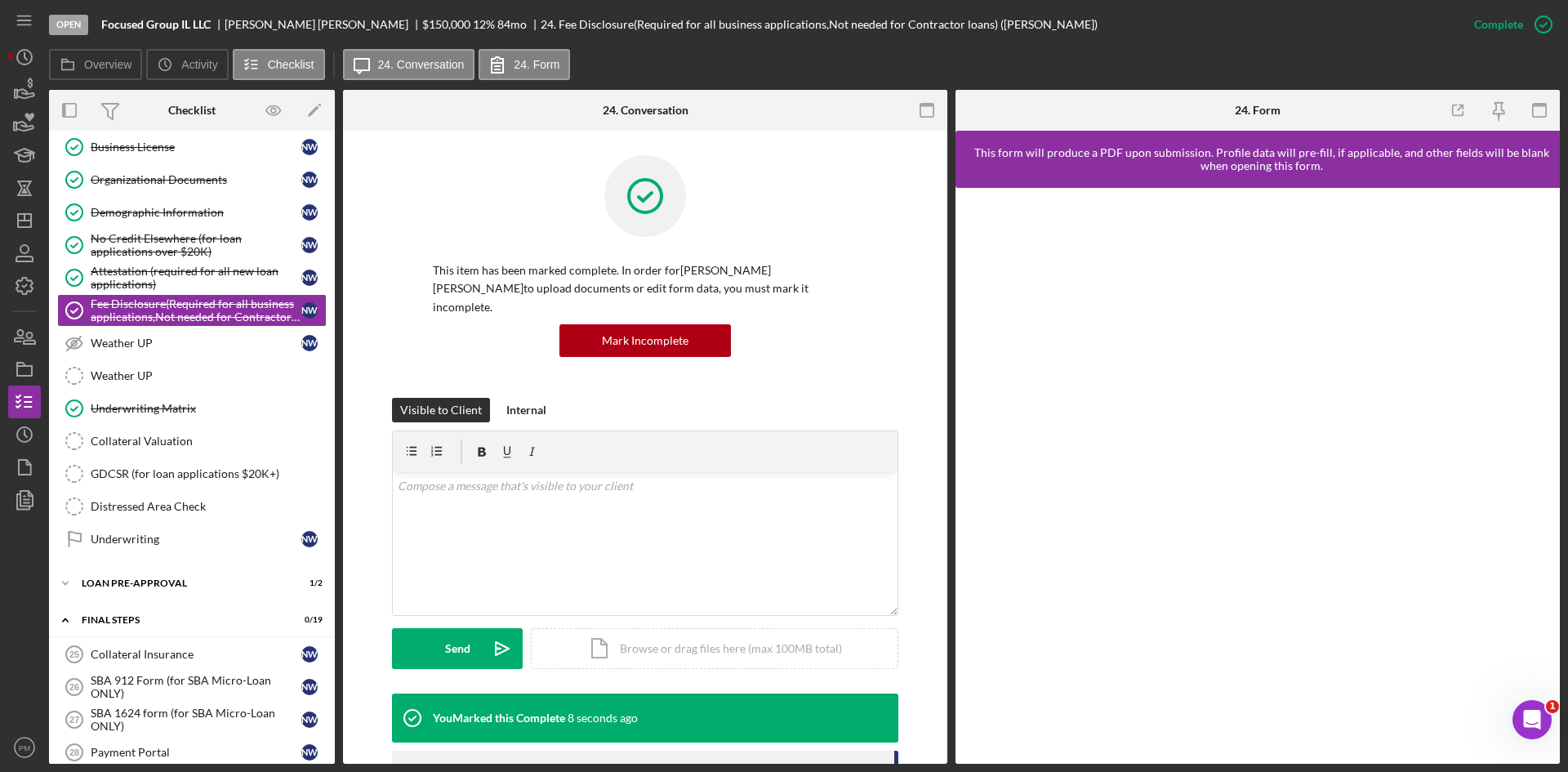
scroll to position [948, 0]
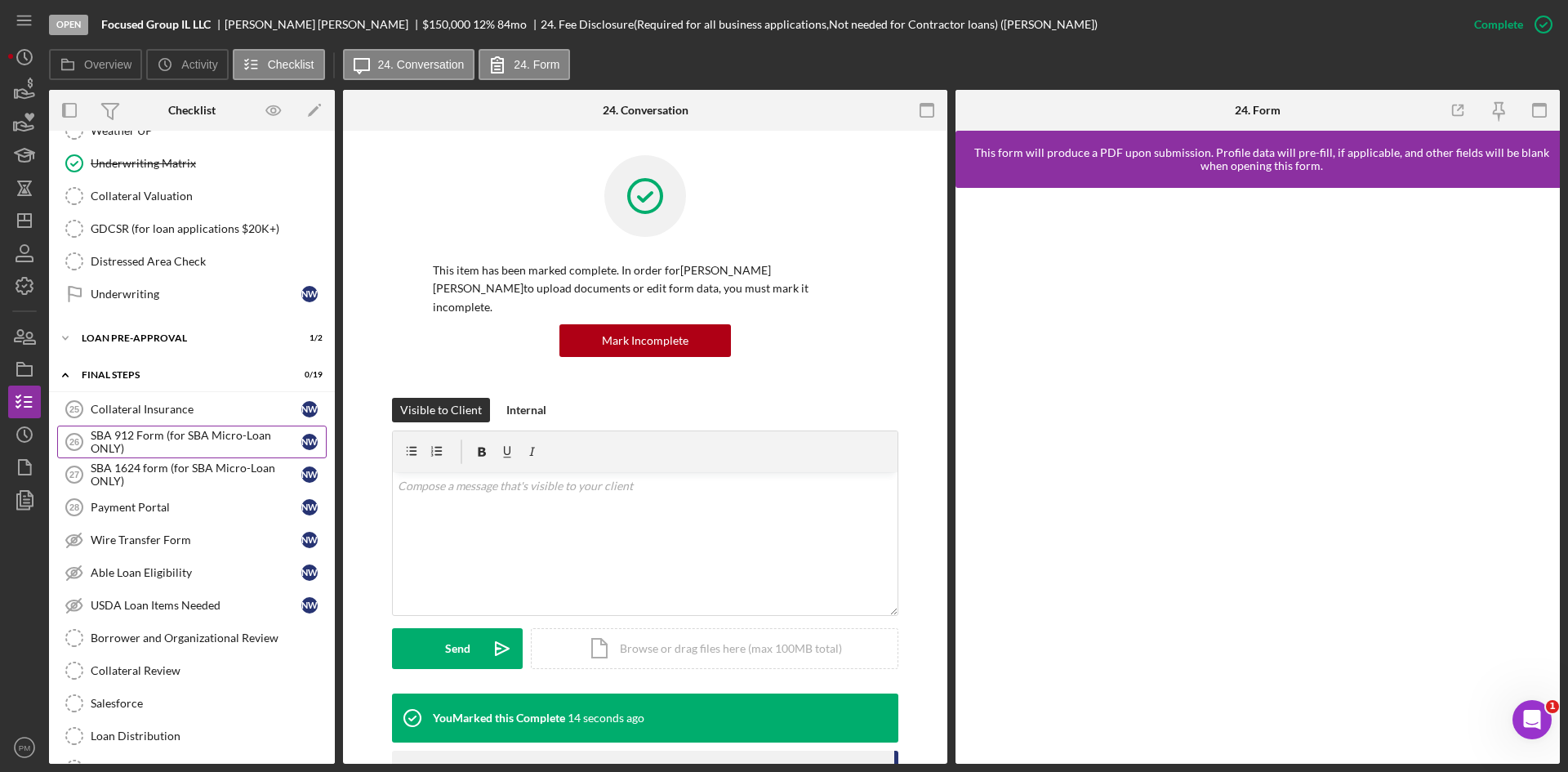
click at [181, 448] on div "SBA 912 Form (for SBA Micro-Loan ONLY)" at bounding box center [196, 442] width 211 height 26
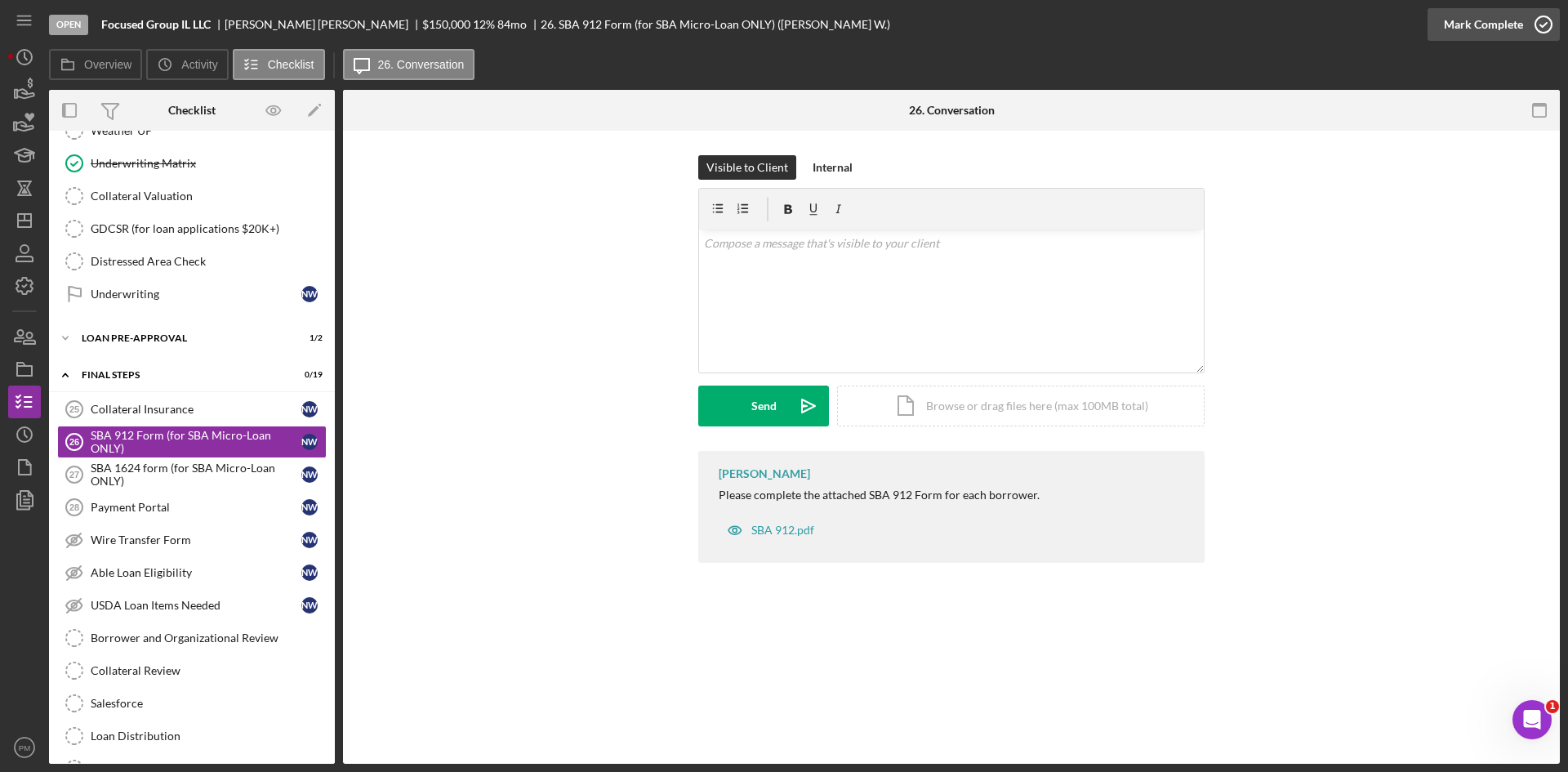
click at [1531, 24] on icon "button" at bounding box center [1544, 24] width 41 height 41
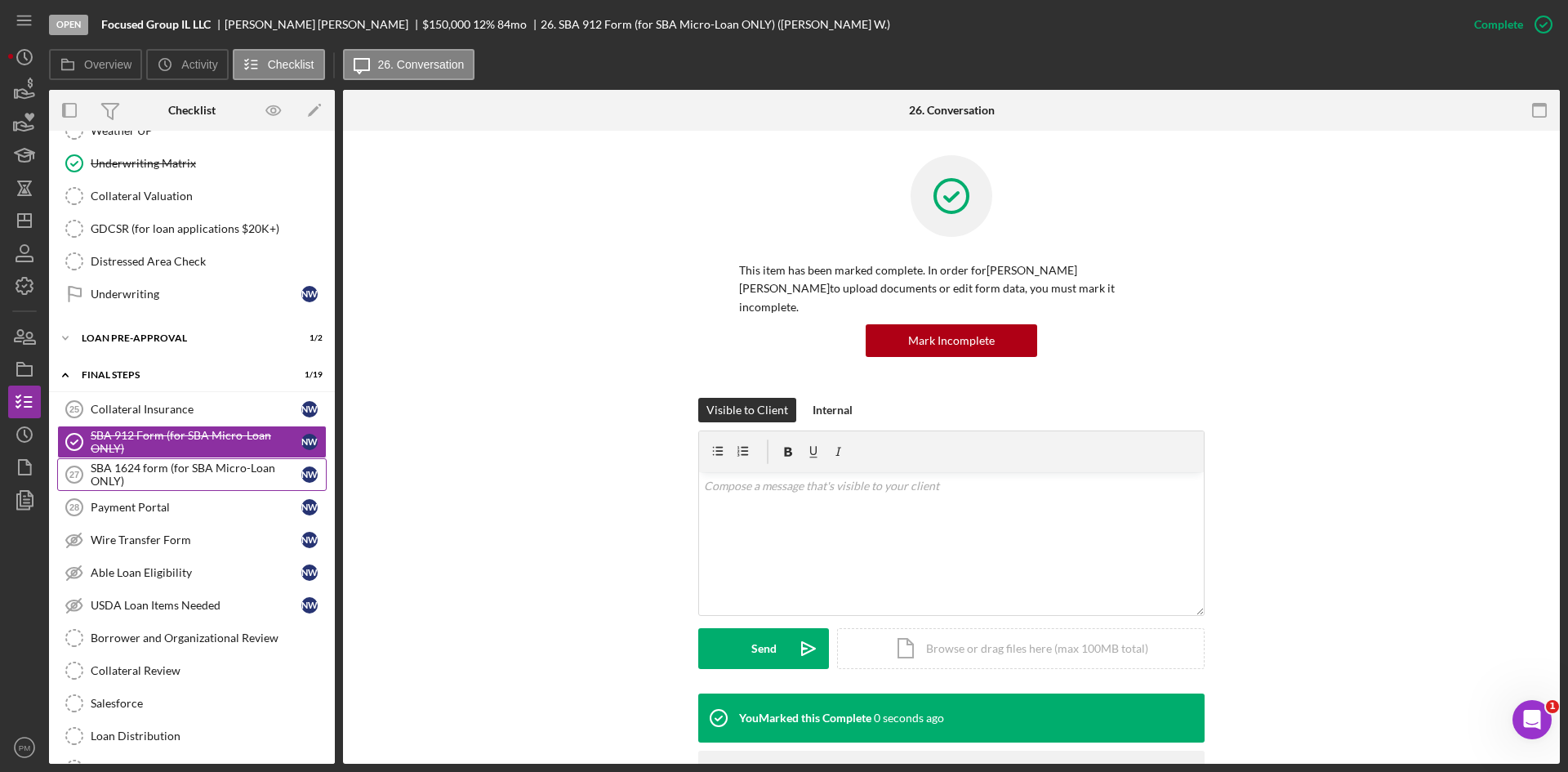
click at [157, 469] on div "SBA 1624 form (for SBA Micro-Loan ONLY)" at bounding box center [196, 475] width 211 height 26
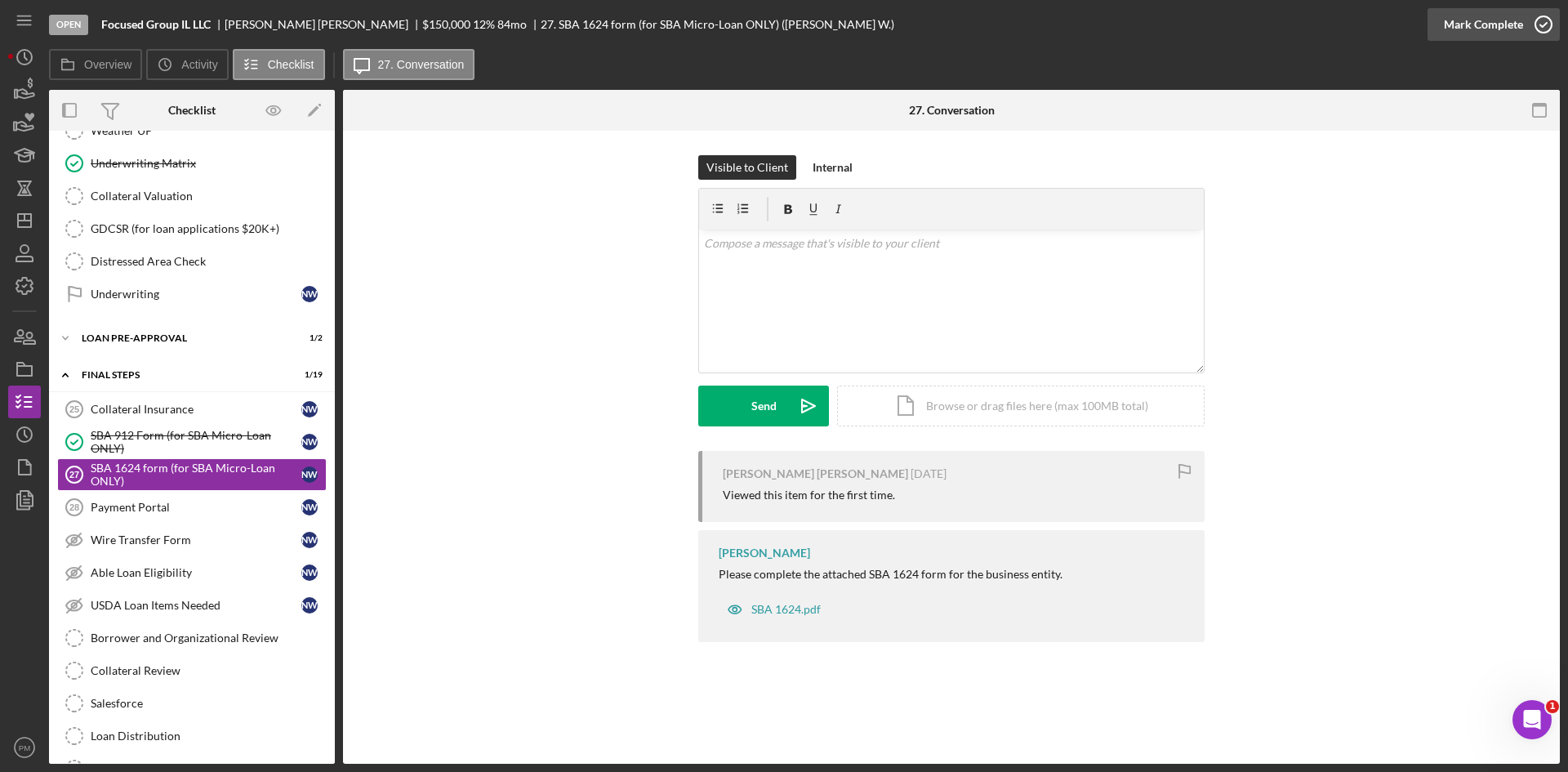
click at [1504, 16] on div "Mark Complete" at bounding box center [1483, 24] width 79 height 32
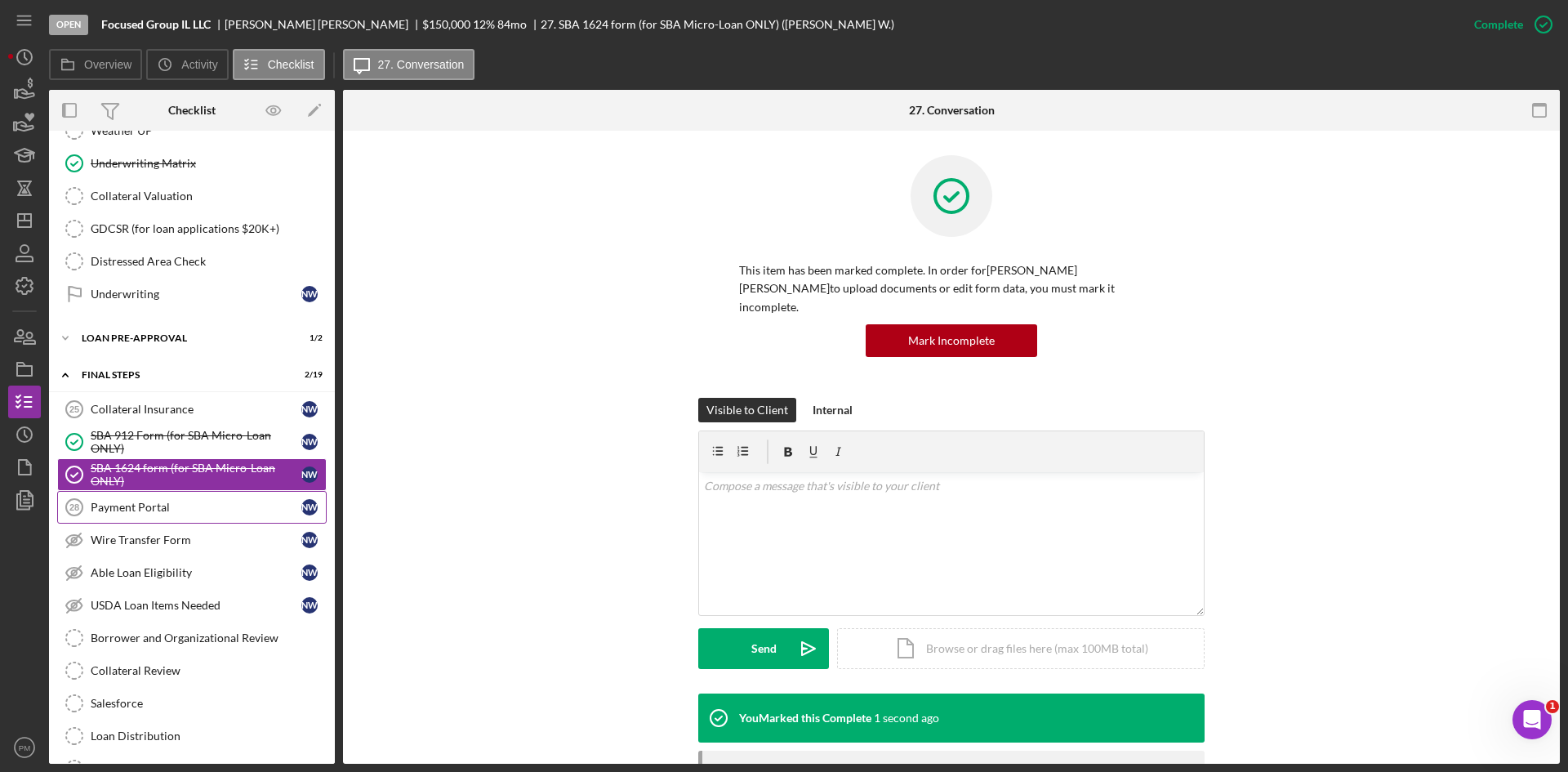
click at [146, 502] on div "Payment Portal" at bounding box center [196, 507] width 211 height 13
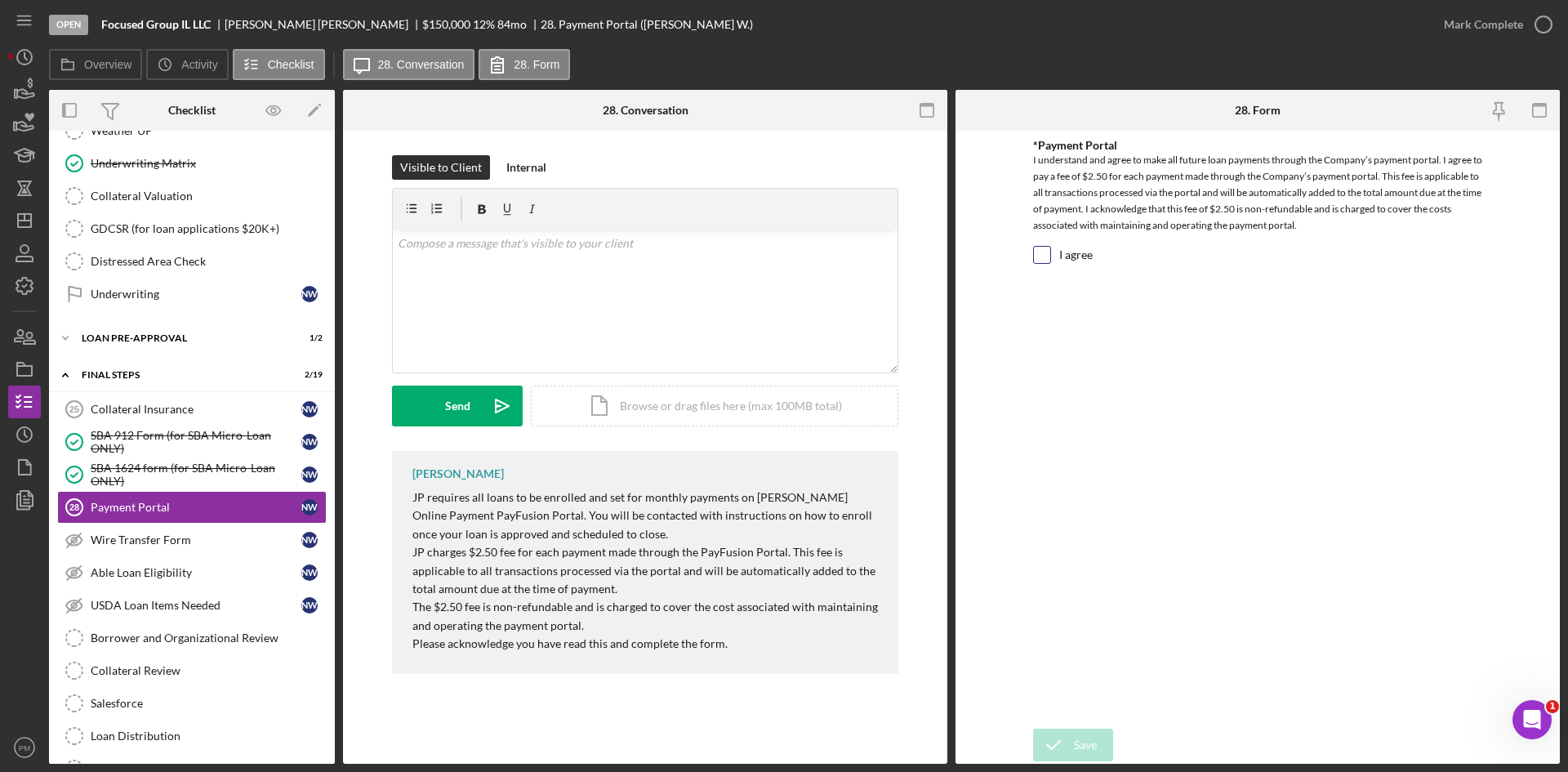
click at [1040, 252] on input "I agree" at bounding box center [1042, 255] width 17 height 17
checkbox input "true"
click at [1059, 741] on icon "submit" at bounding box center [1053, 745] width 41 height 41
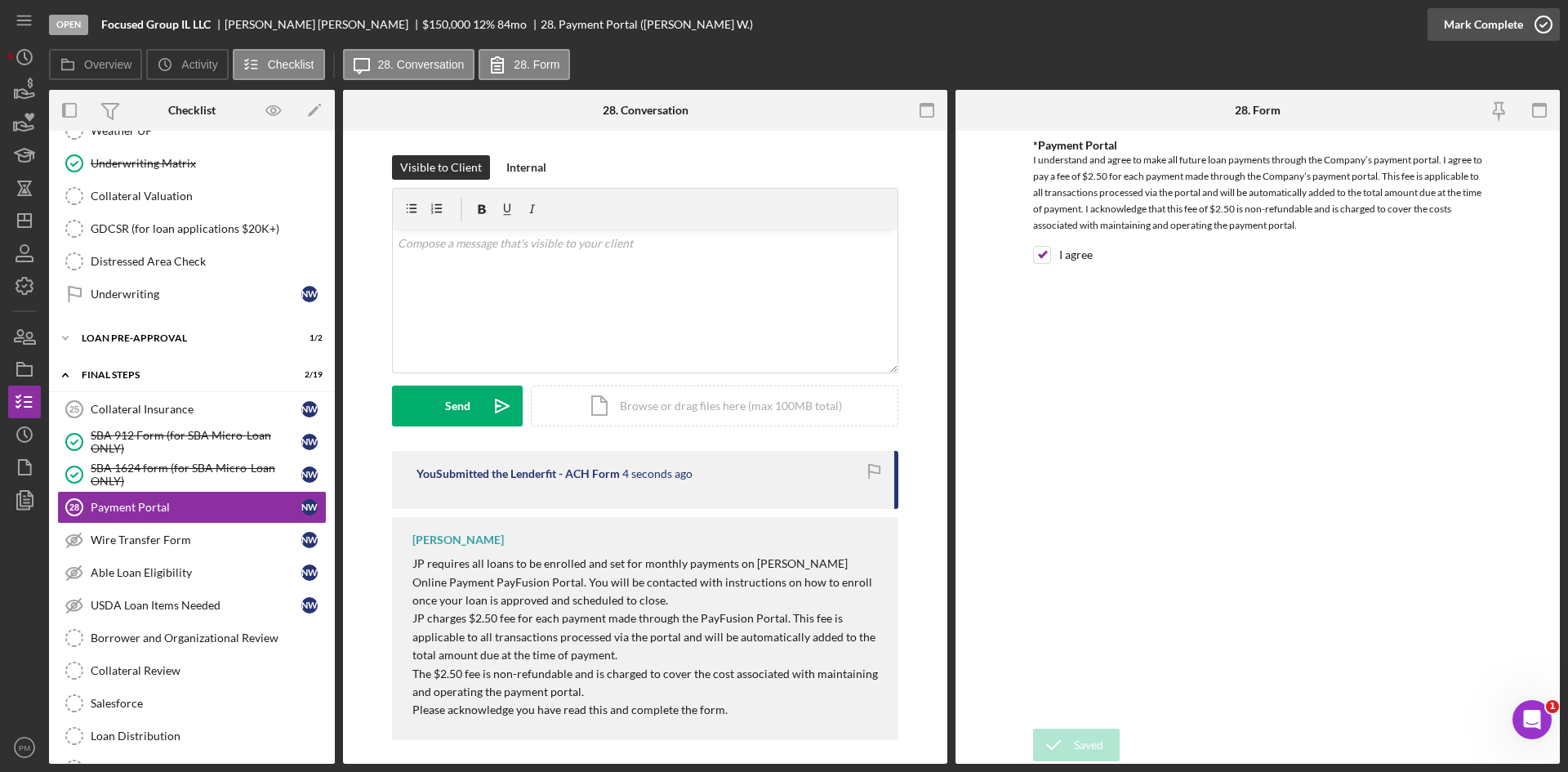
click at [1527, 24] on icon "button" at bounding box center [1544, 24] width 41 height 41
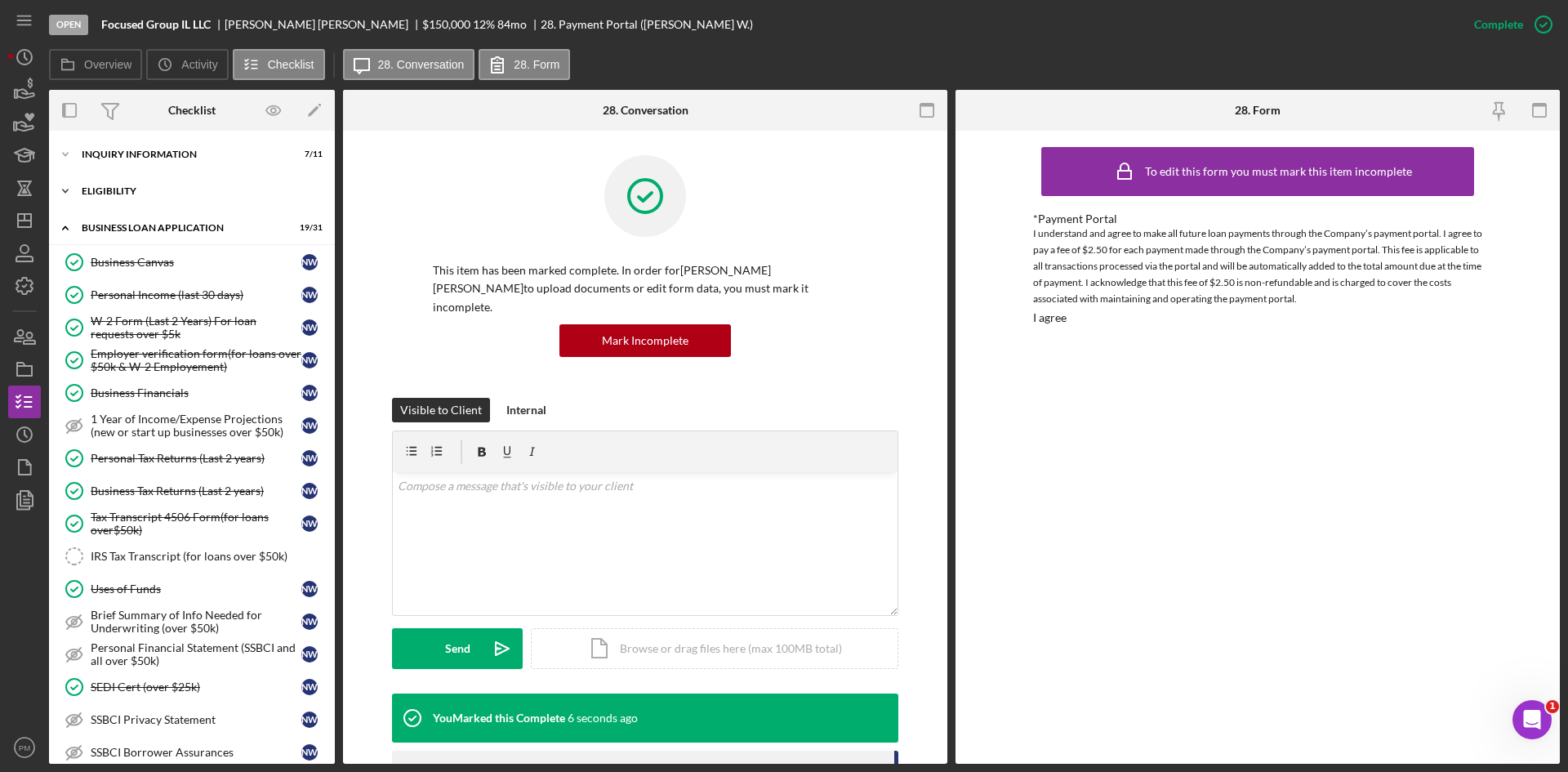
click at [78, 186] on icon "Icon/Expander" at bounding box center [65, 190] width 32 height 32
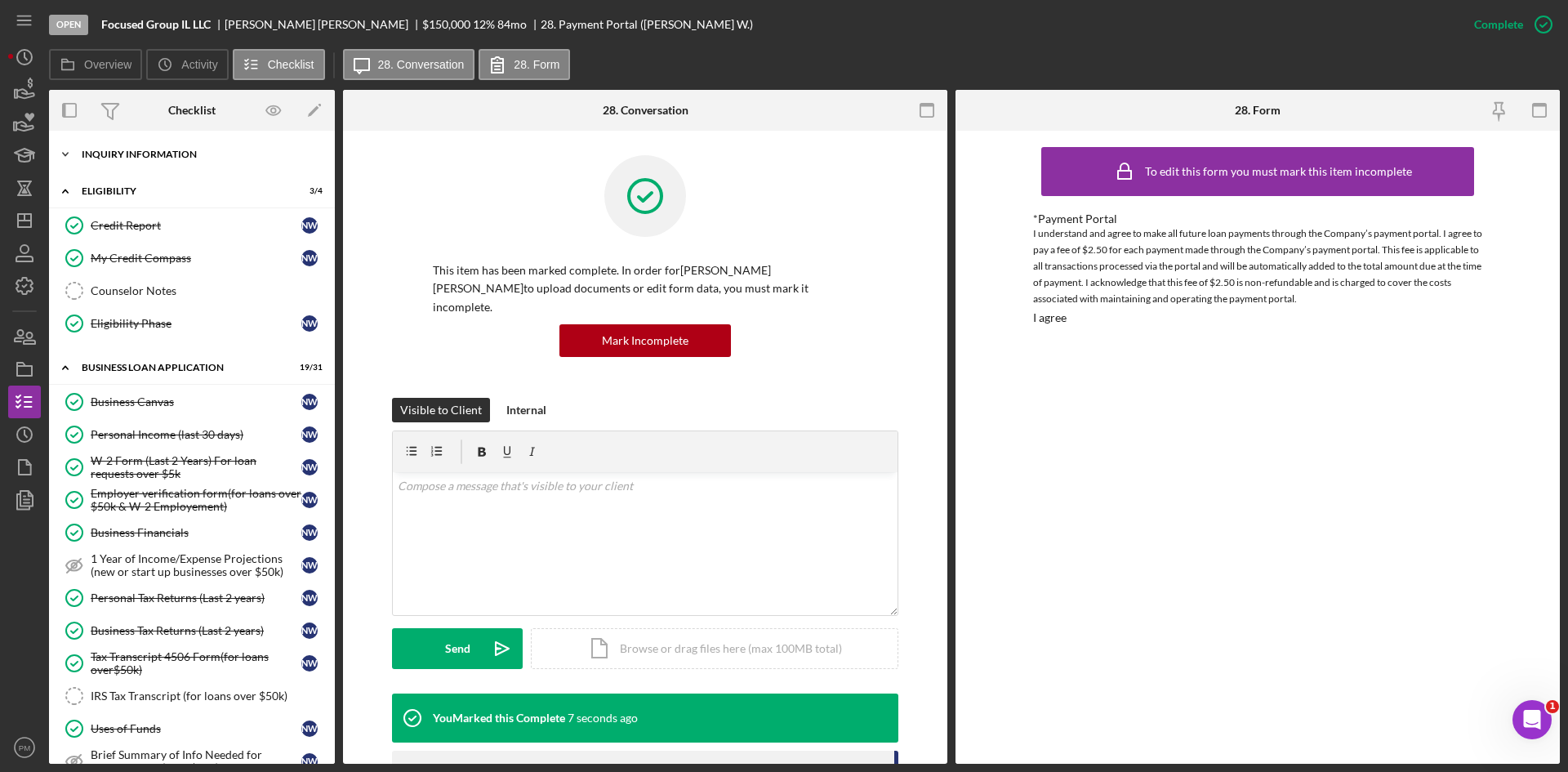
click at [88, 149] on div "INQUIRY INFORMATION" at bounding box center [198, 154] width 233 height 10
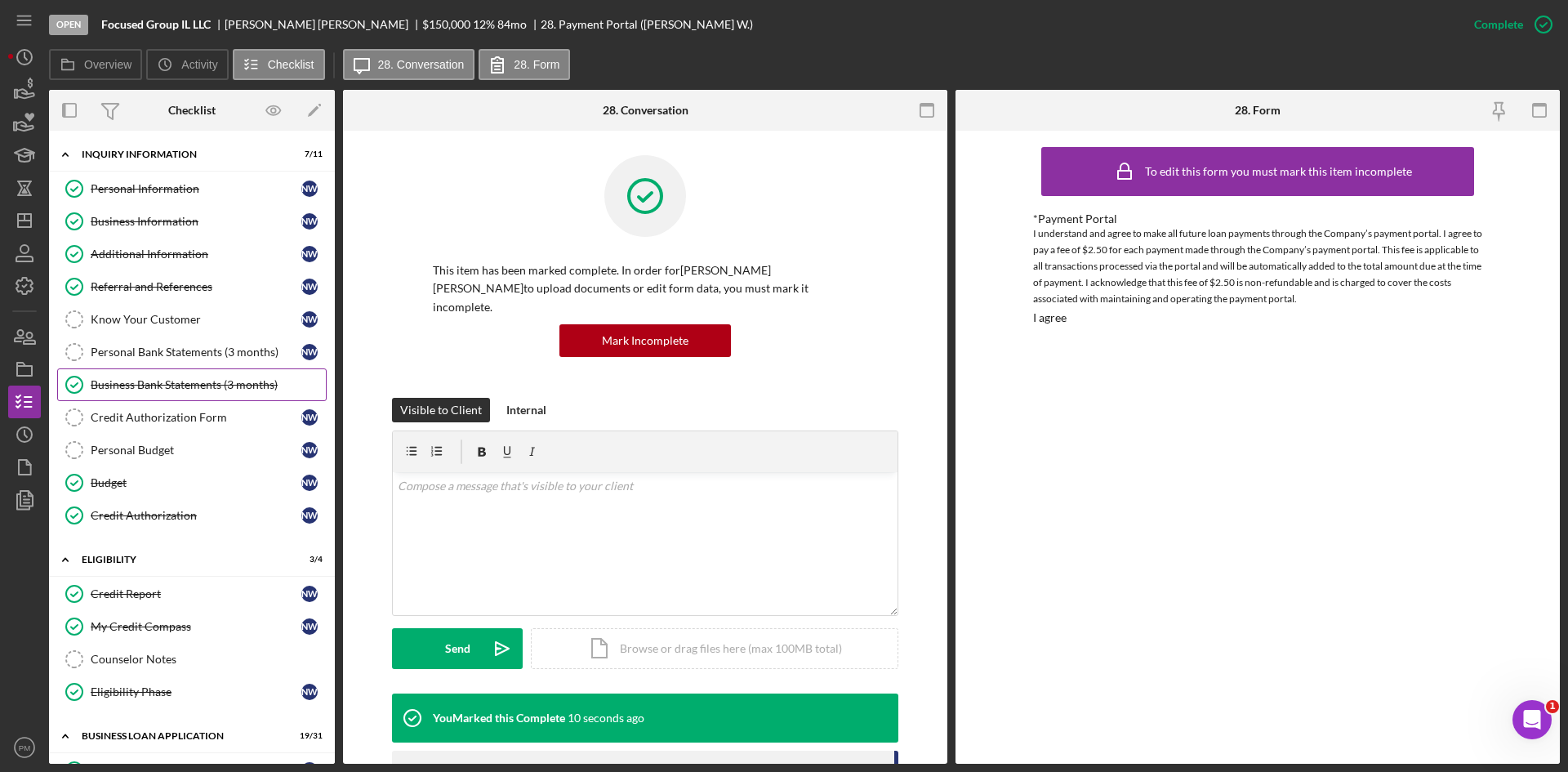
click at [137, 374] on link "Business Bank Statements (3 months) Business Bank Statements (3 months)" at bounding box center [192, 384] width 269 height 32
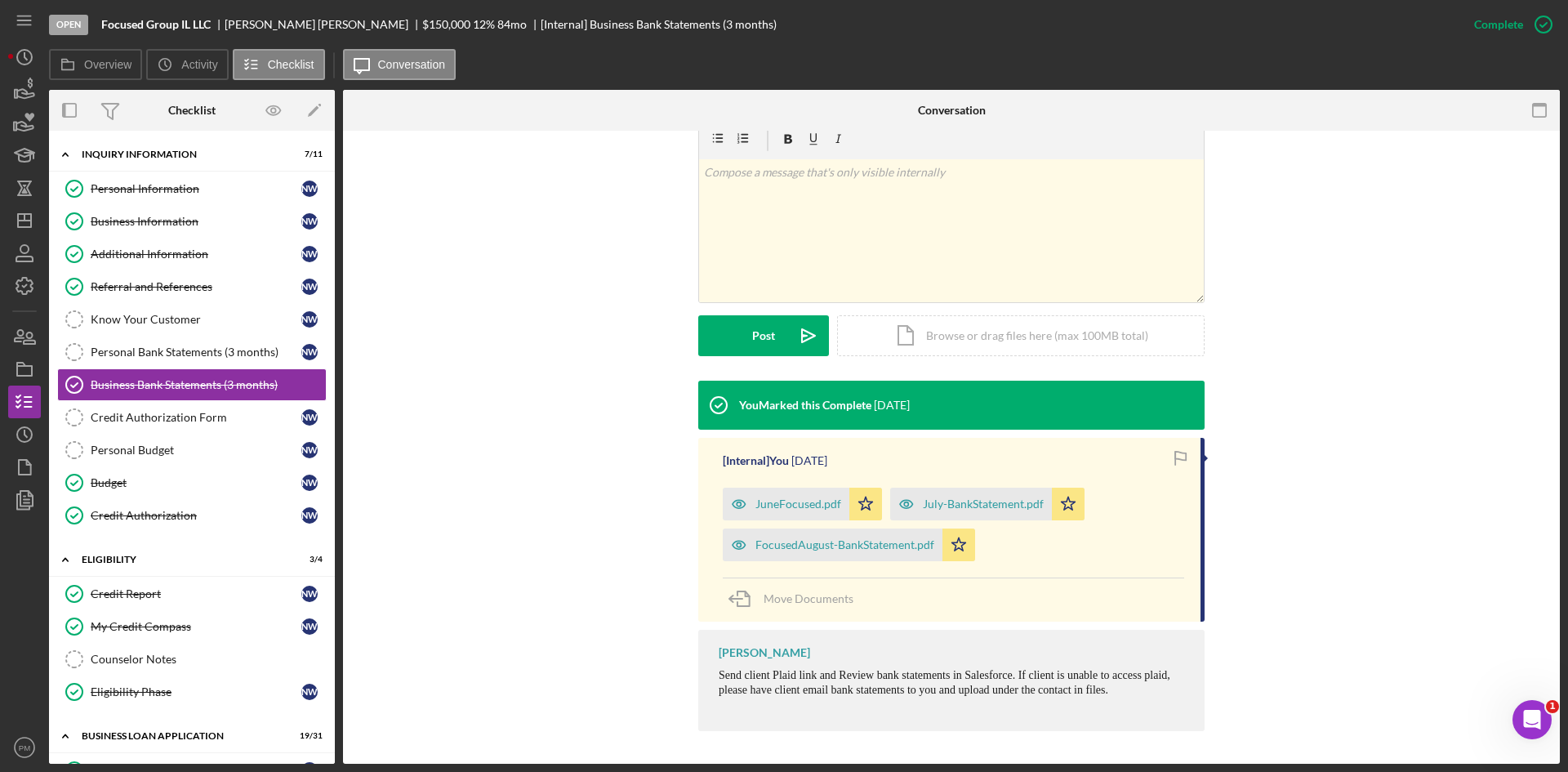
scroll to position [327, 0]
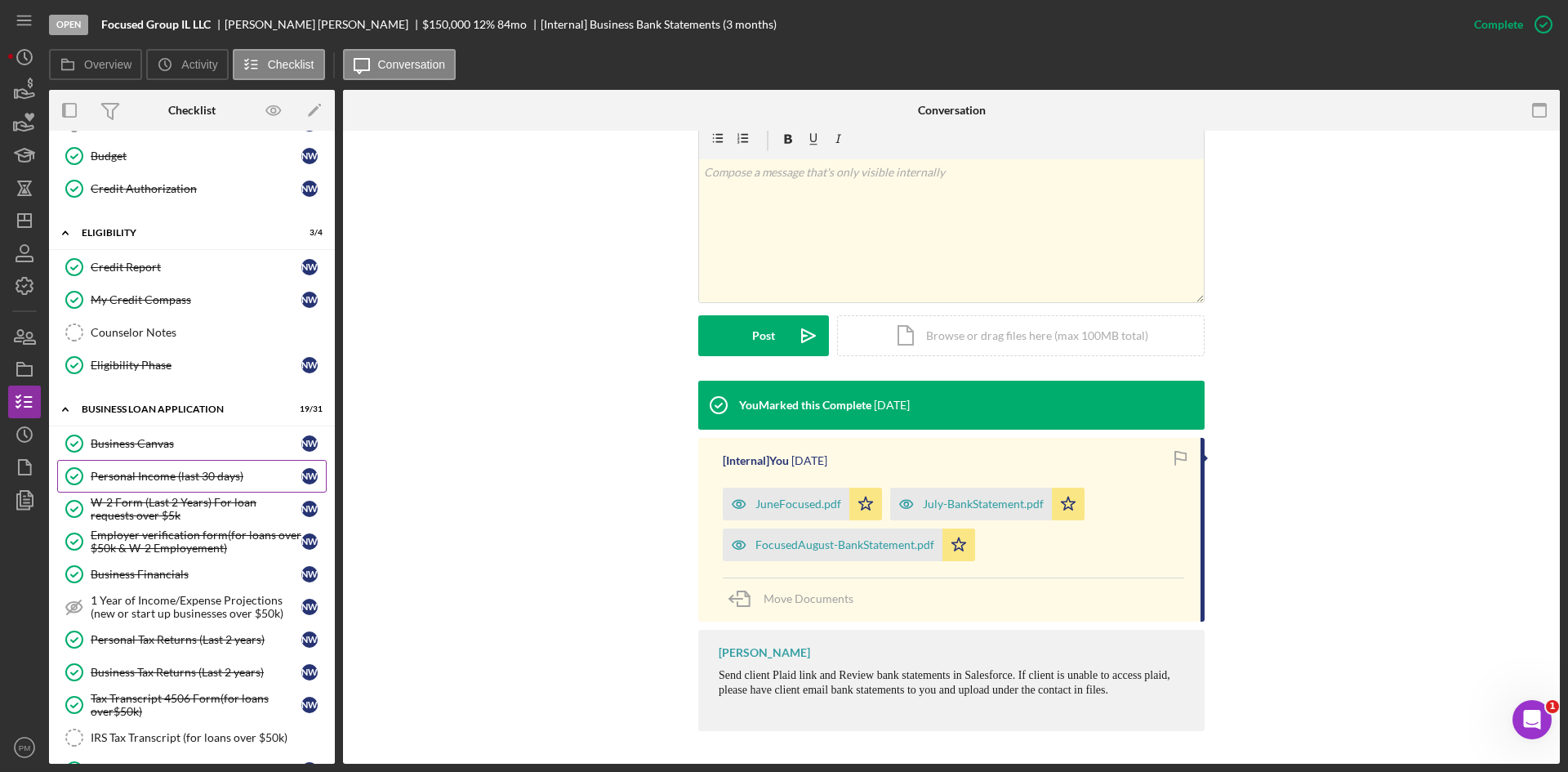
click at [156, 478] on div "Personal Income (last 30 days)" at bounding box center [196, 476] width 211 height 13
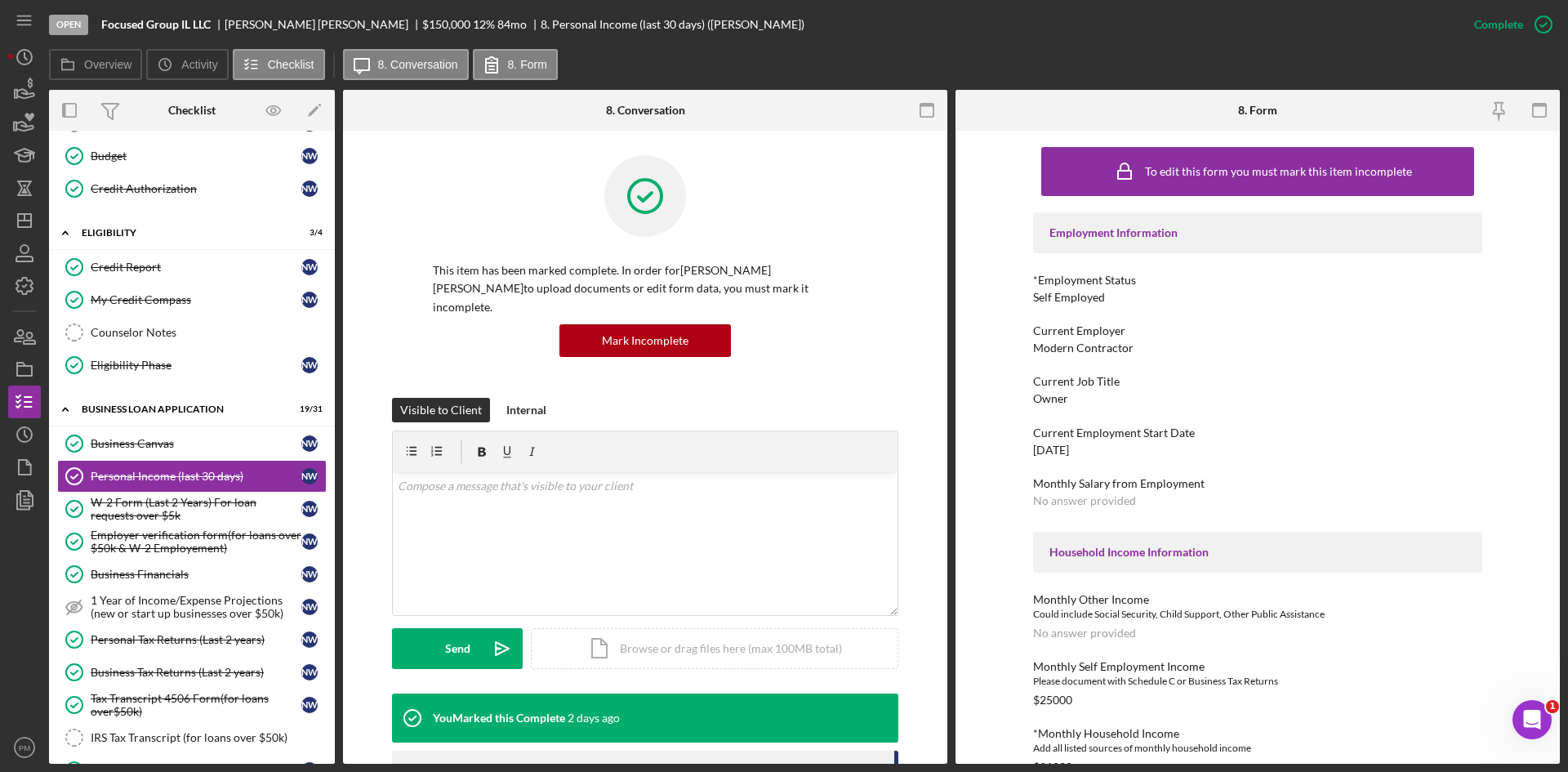
scroll to position [327, 0]
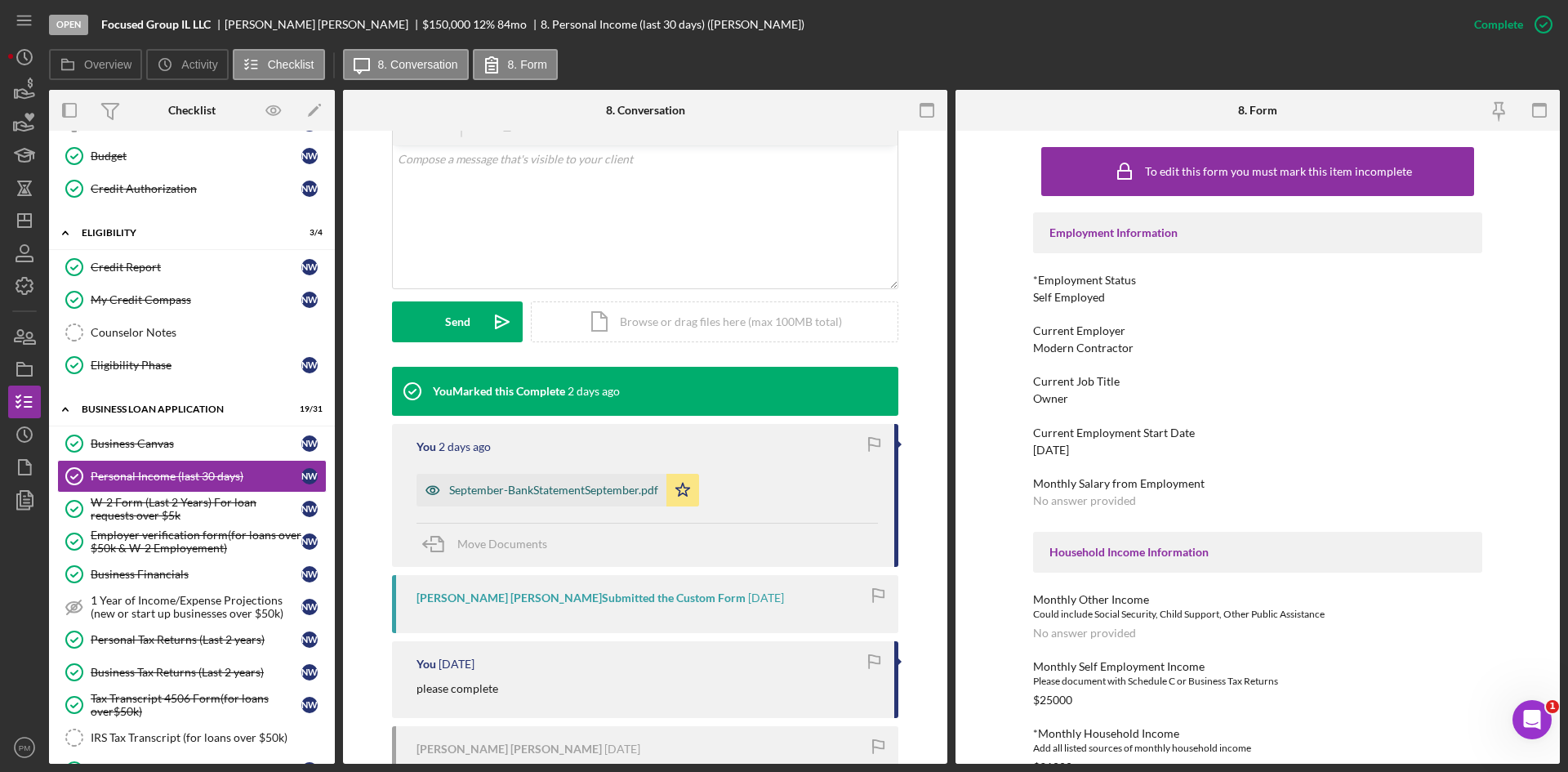
click at [557, 483] on div "September-BankStatementSeptember.pdf" at bounding box center [554, 489] width 209 height 13
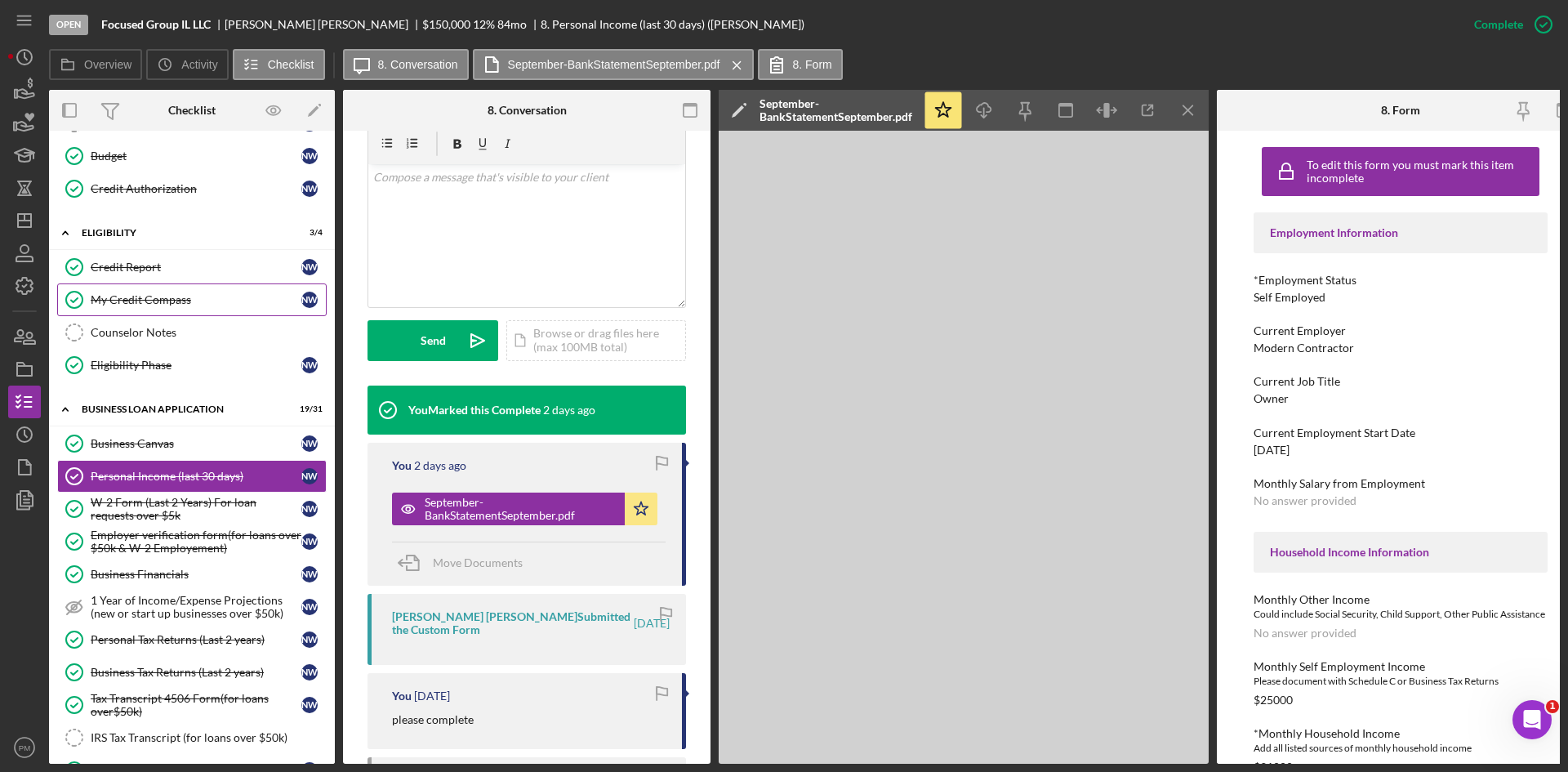
scroll to position [345, 0]
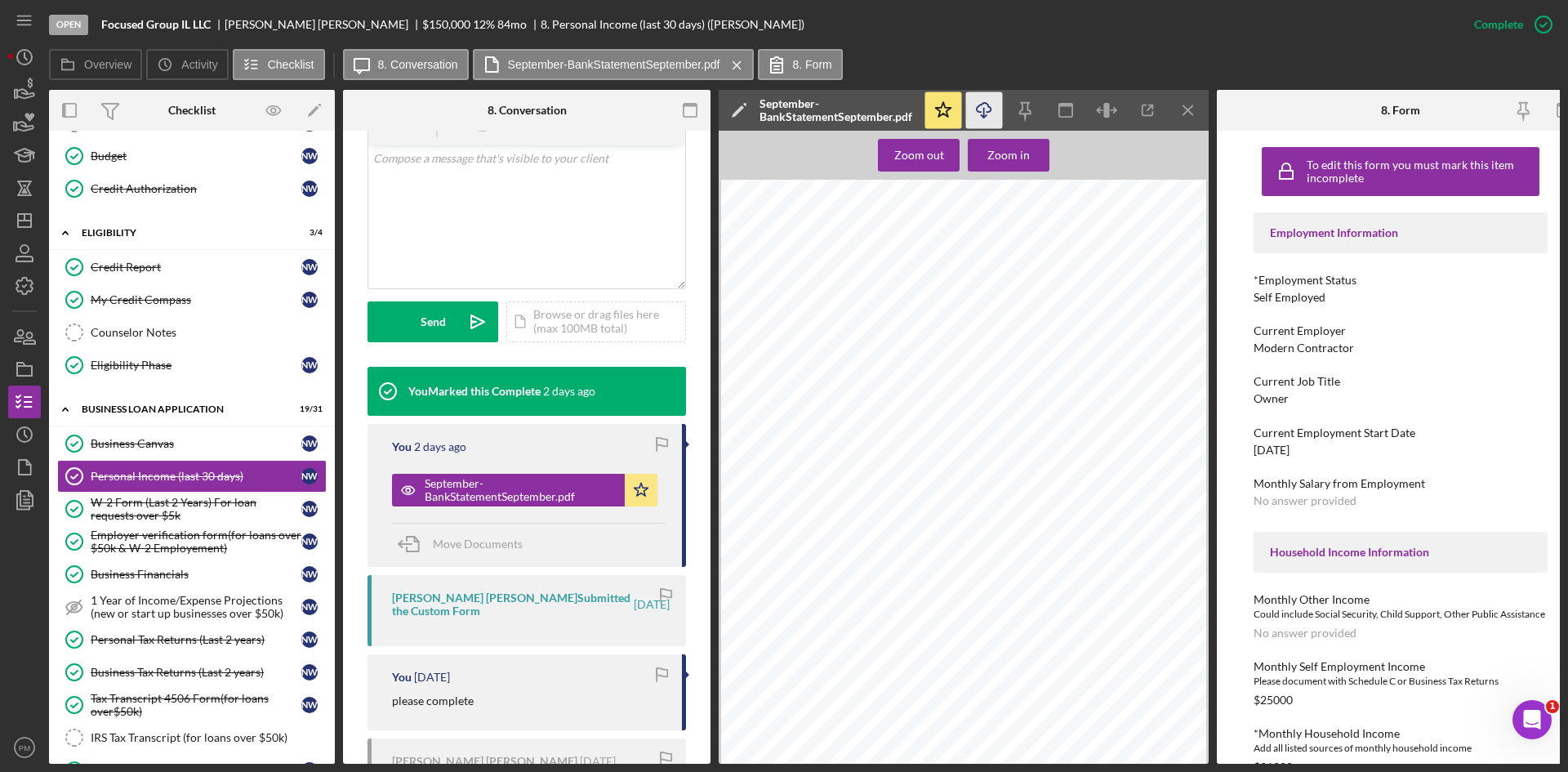
click at [978, 102] on icon "Icon/Download" at bounding box center [985, 111] width 37 height 37
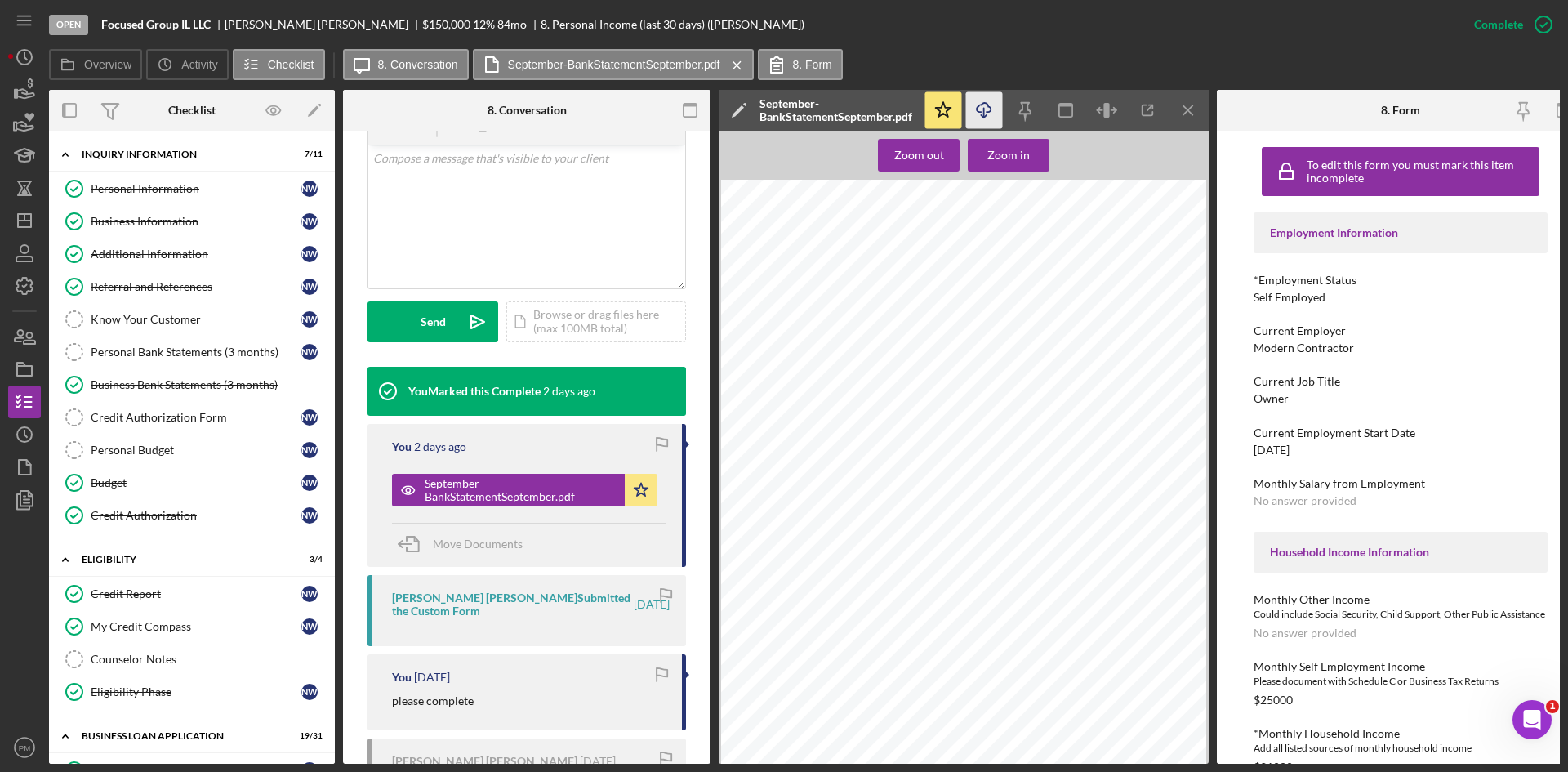
click at [156, 387] on div "Business Bank Statements (3 months)" at bounding box center [208, 385] width 235 height 13
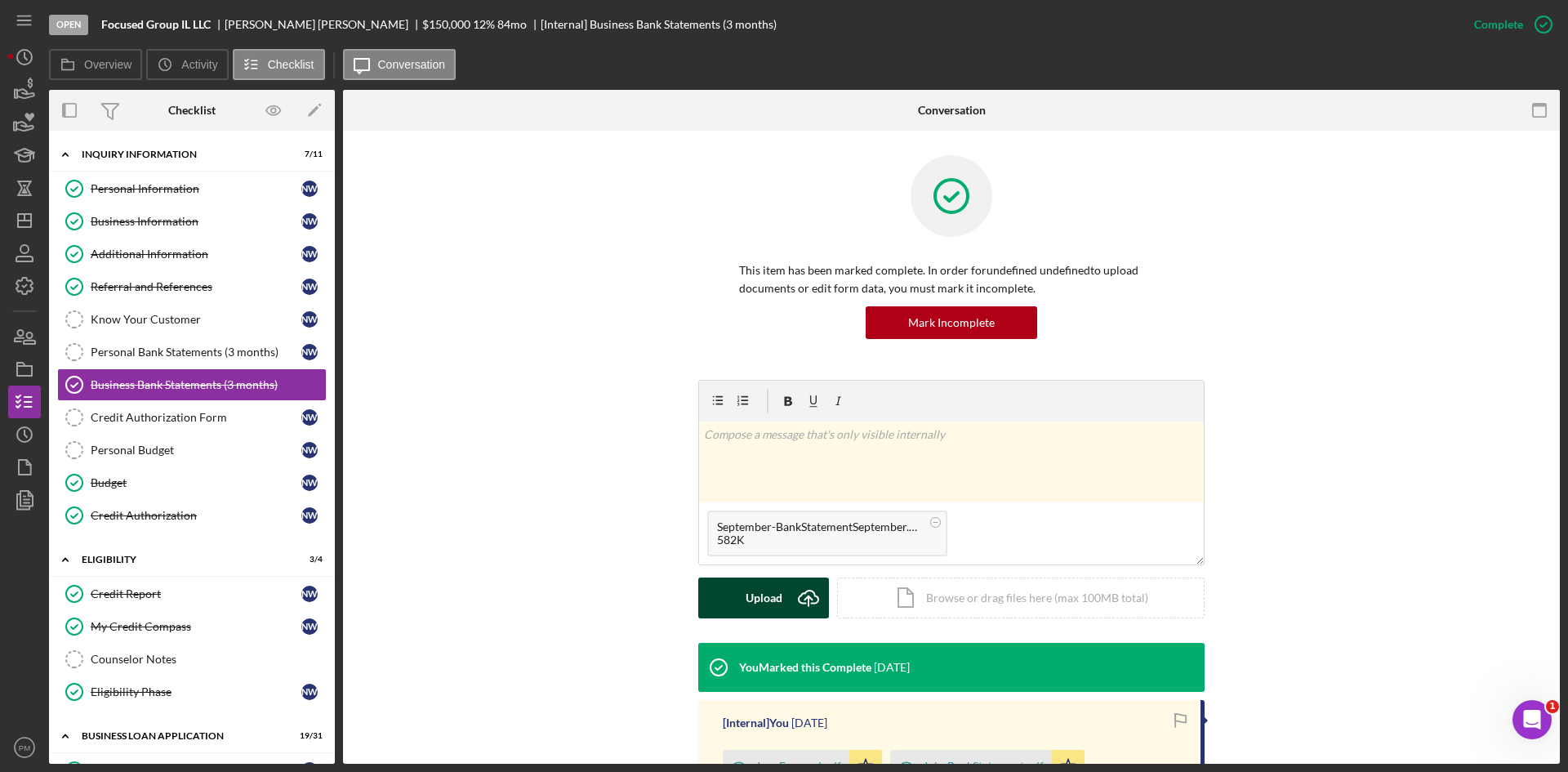
click at [727, 591] on button "Upload Icon/Upload" at bounding box center [764, 598] width 131 height 41
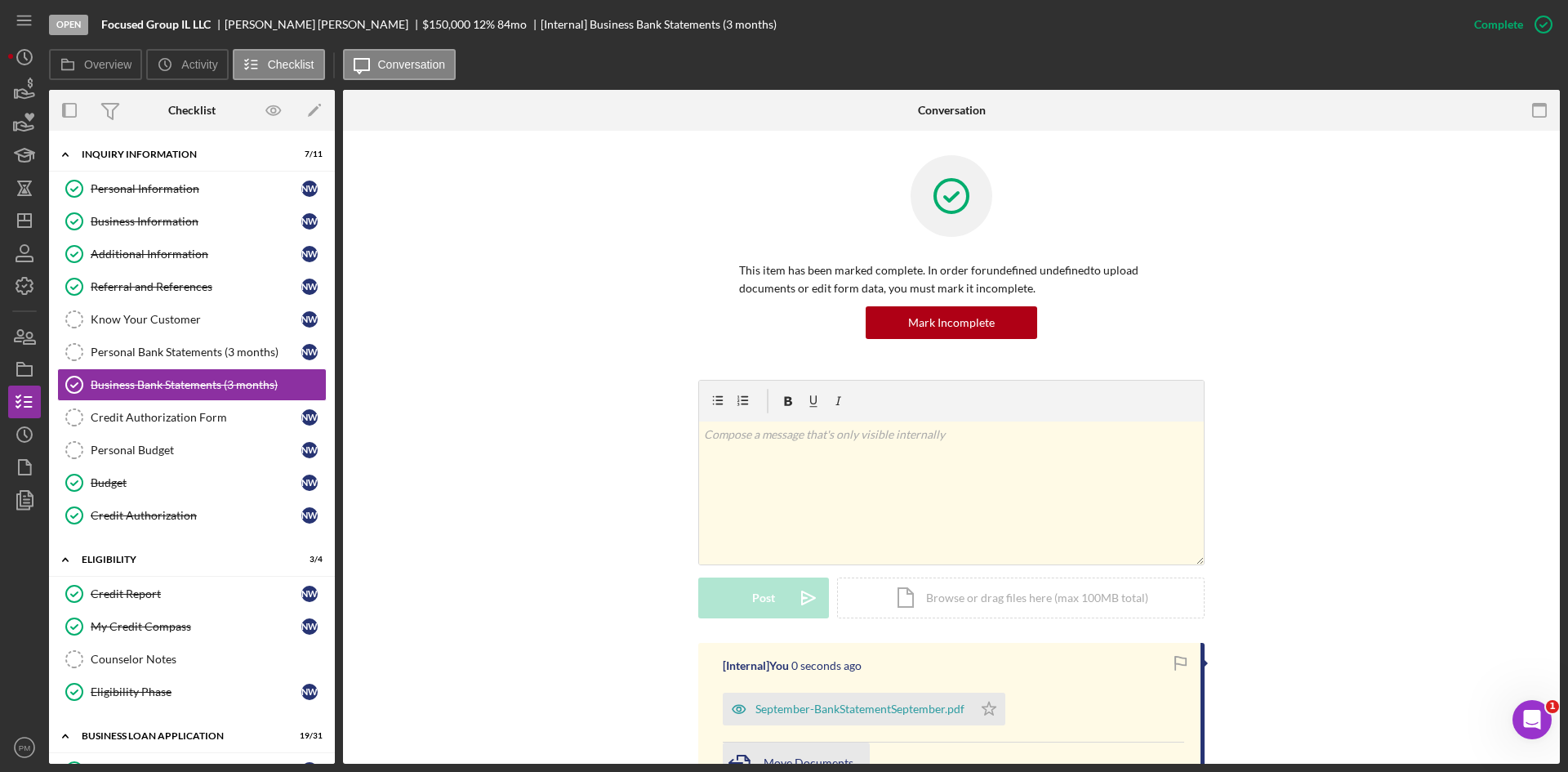
scroll to position [163, 0]
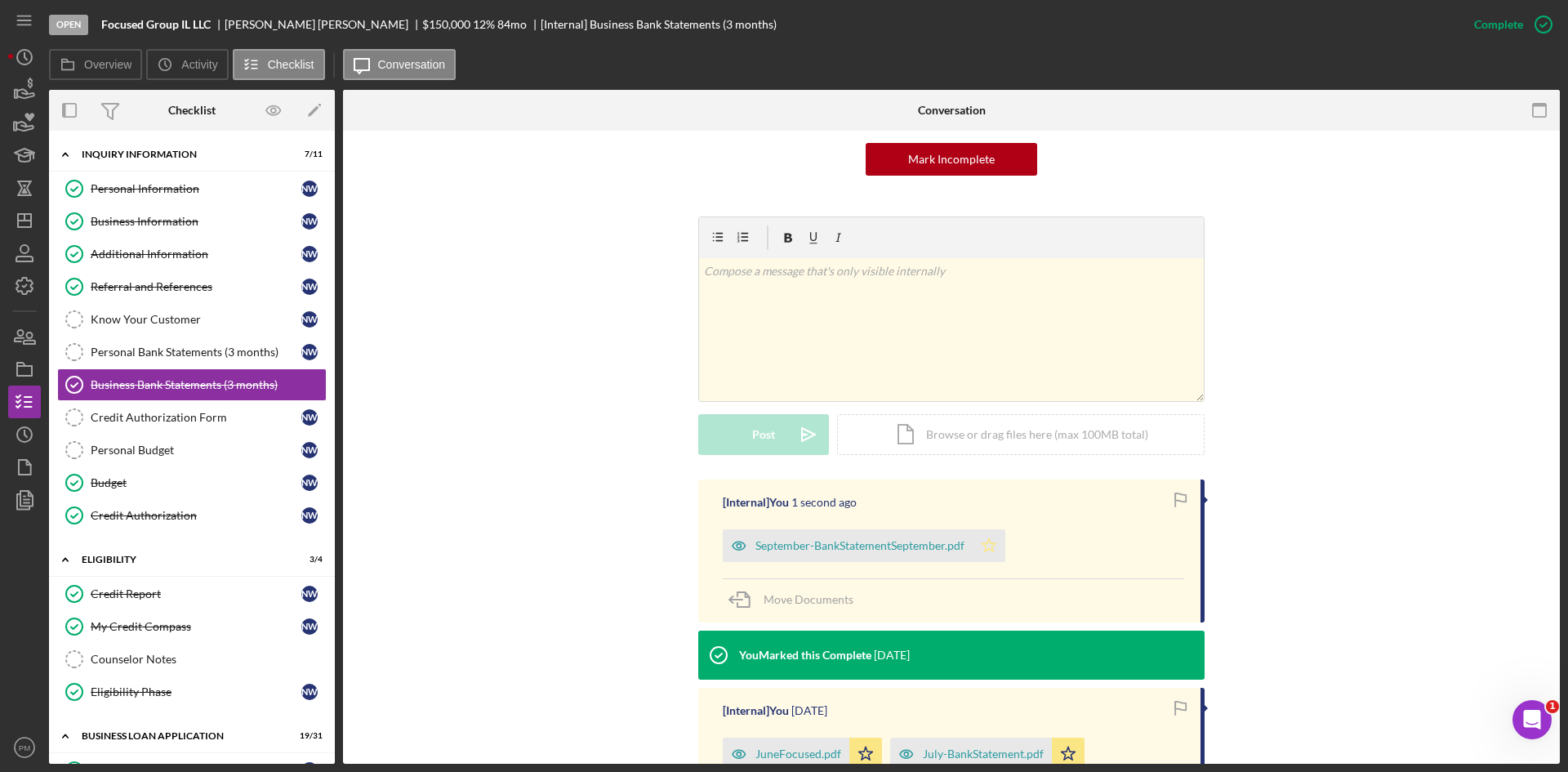
click at [998, 551] on icon "Icon/Star" at bounding box center [988, 545] width 32 height 32
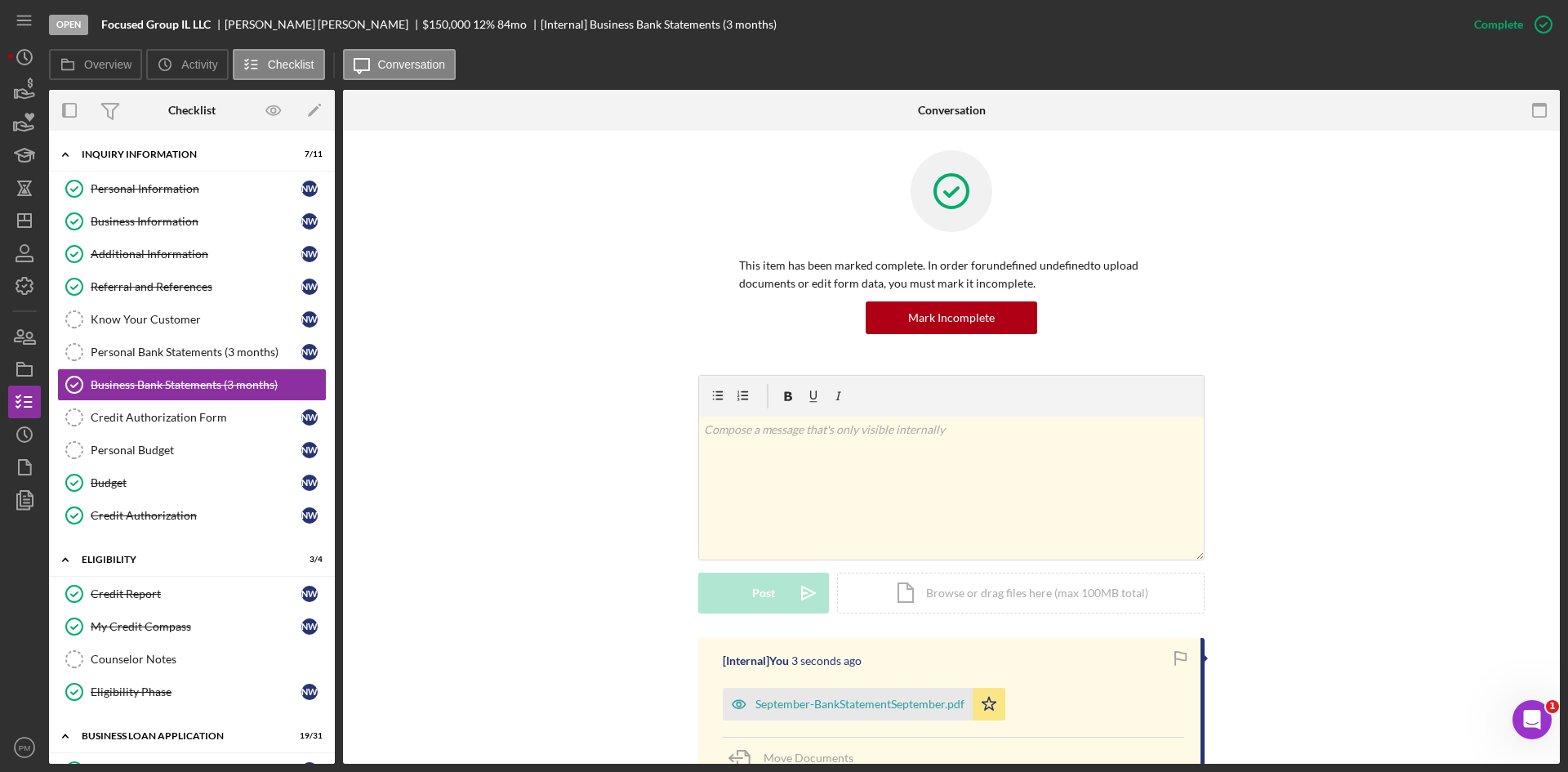
scroll to position [0, 0]
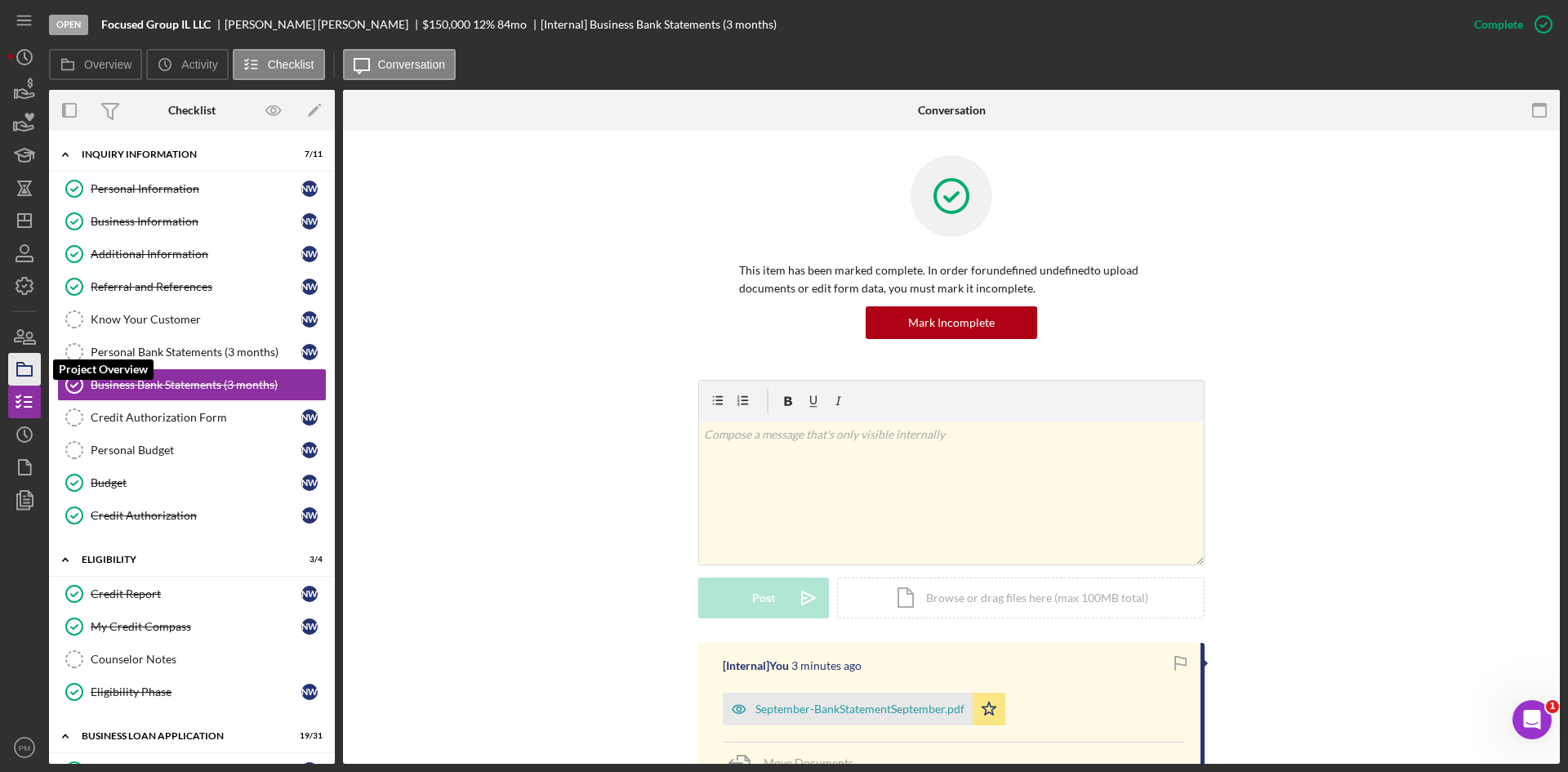
click at [26, 372] on icon "button" at bounding box center [24, 369] width 41 height 41
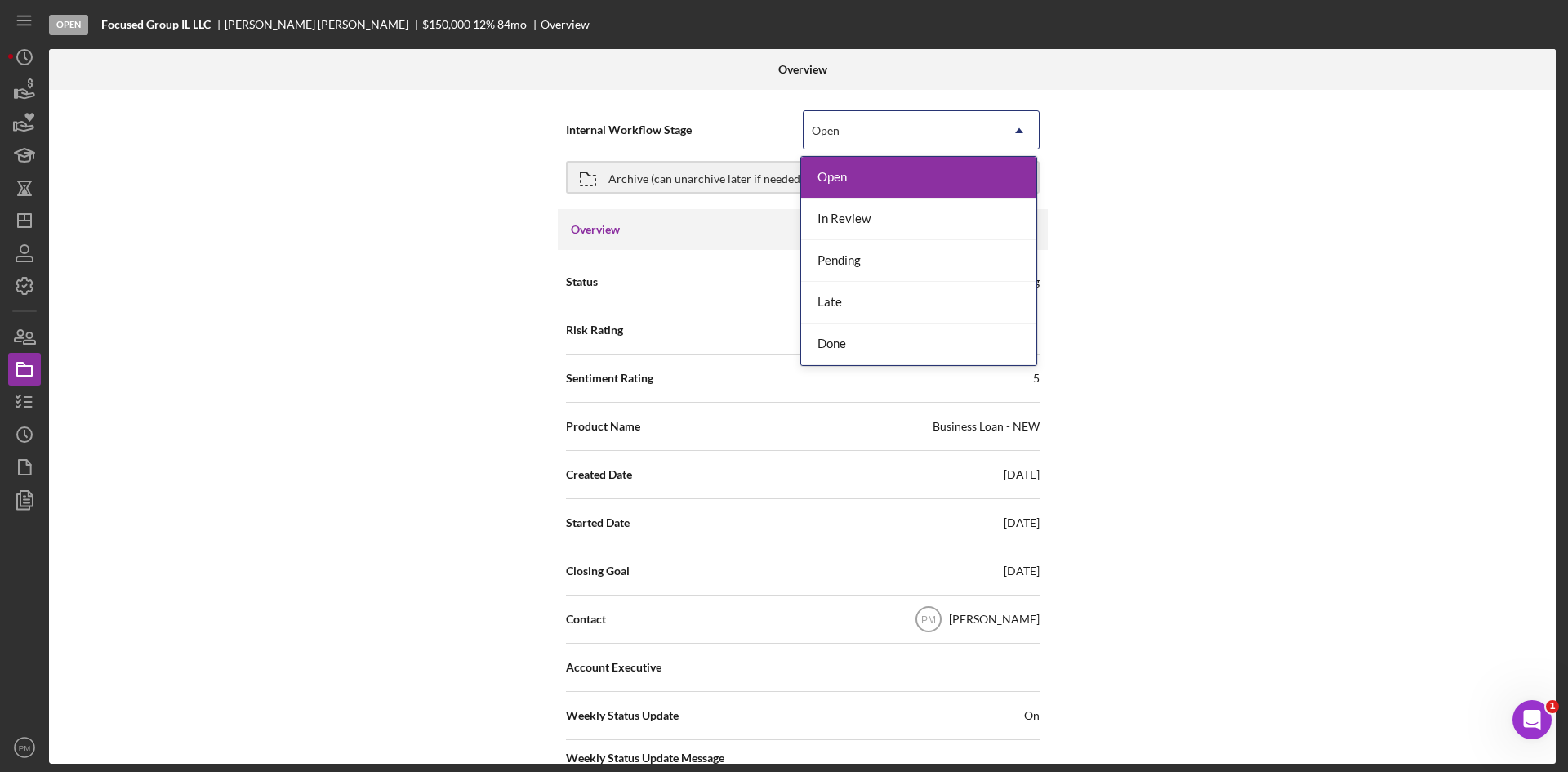
click at [870, 126] on div "Open" at bounding box center [902, 130] width 196 height 38
click at [849, 226] on div "In Review" at bounding box center [919, 220] width 235 height 42
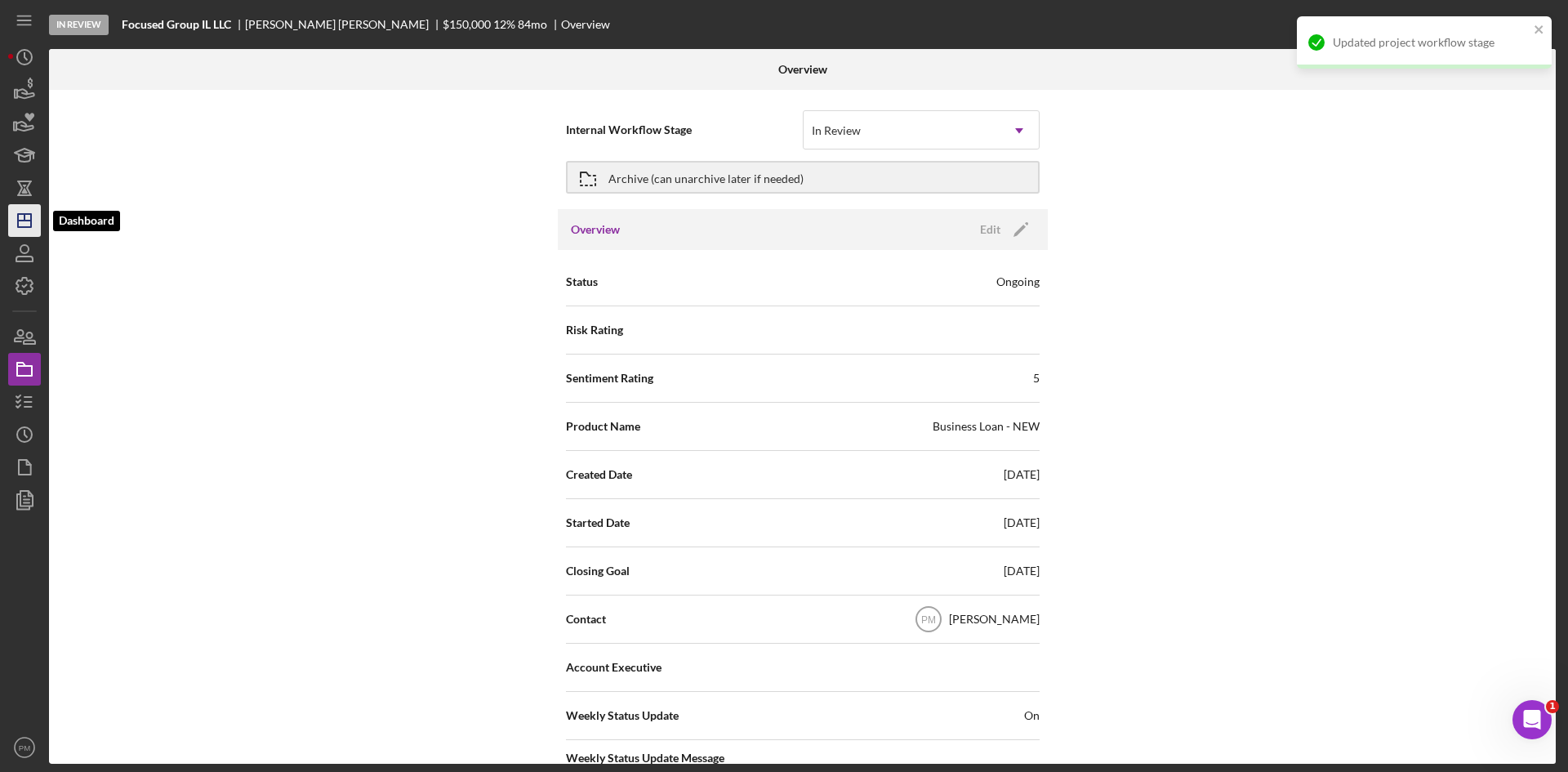
click at [32, 224] on icon "Icon/Dashboard" at bounding box center [24, 220] width 41 height 41
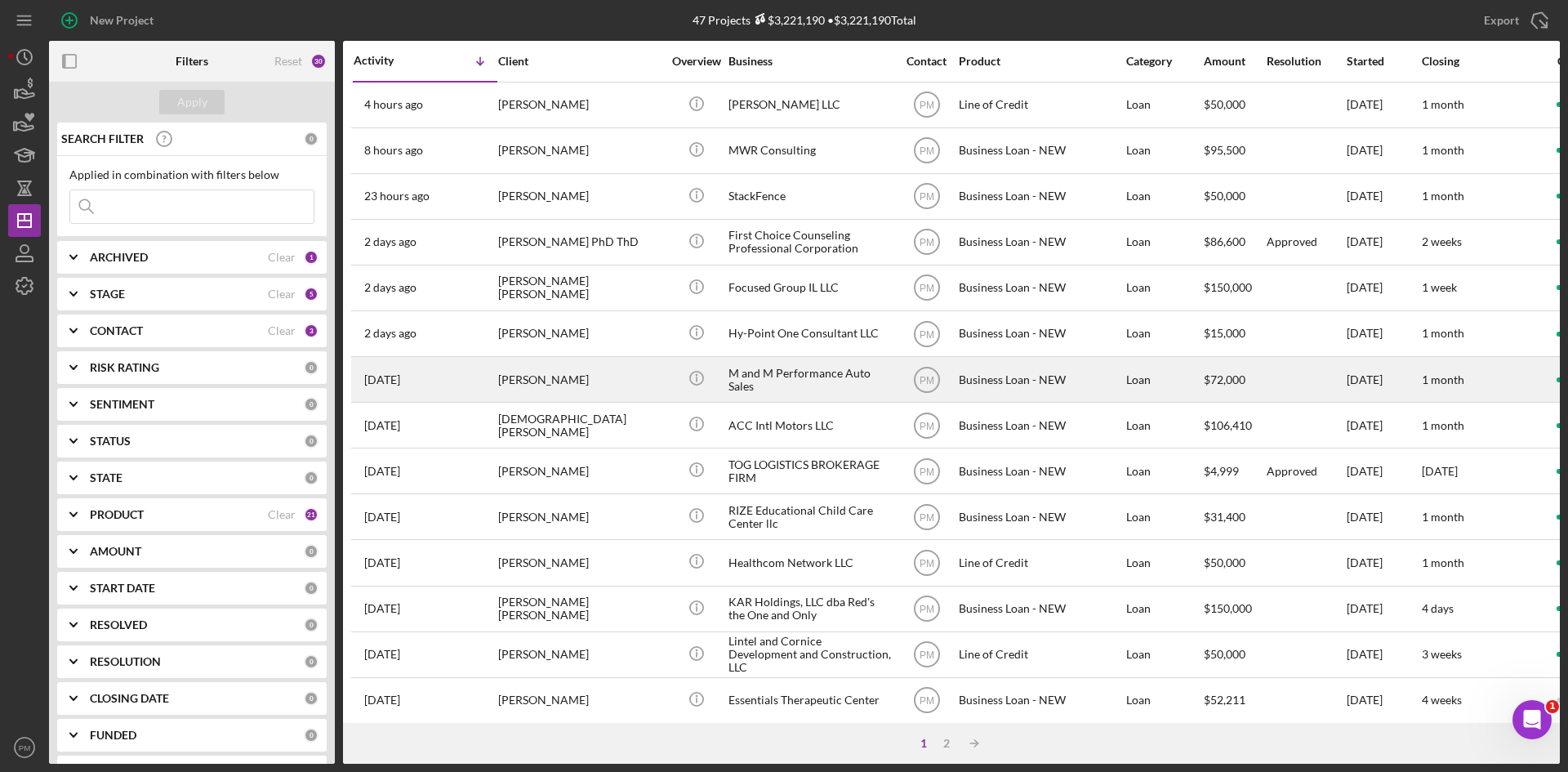
click at [554, 366] on div "[PERSON_NAME]" at bounding box center [579, 379] width 163 height 44
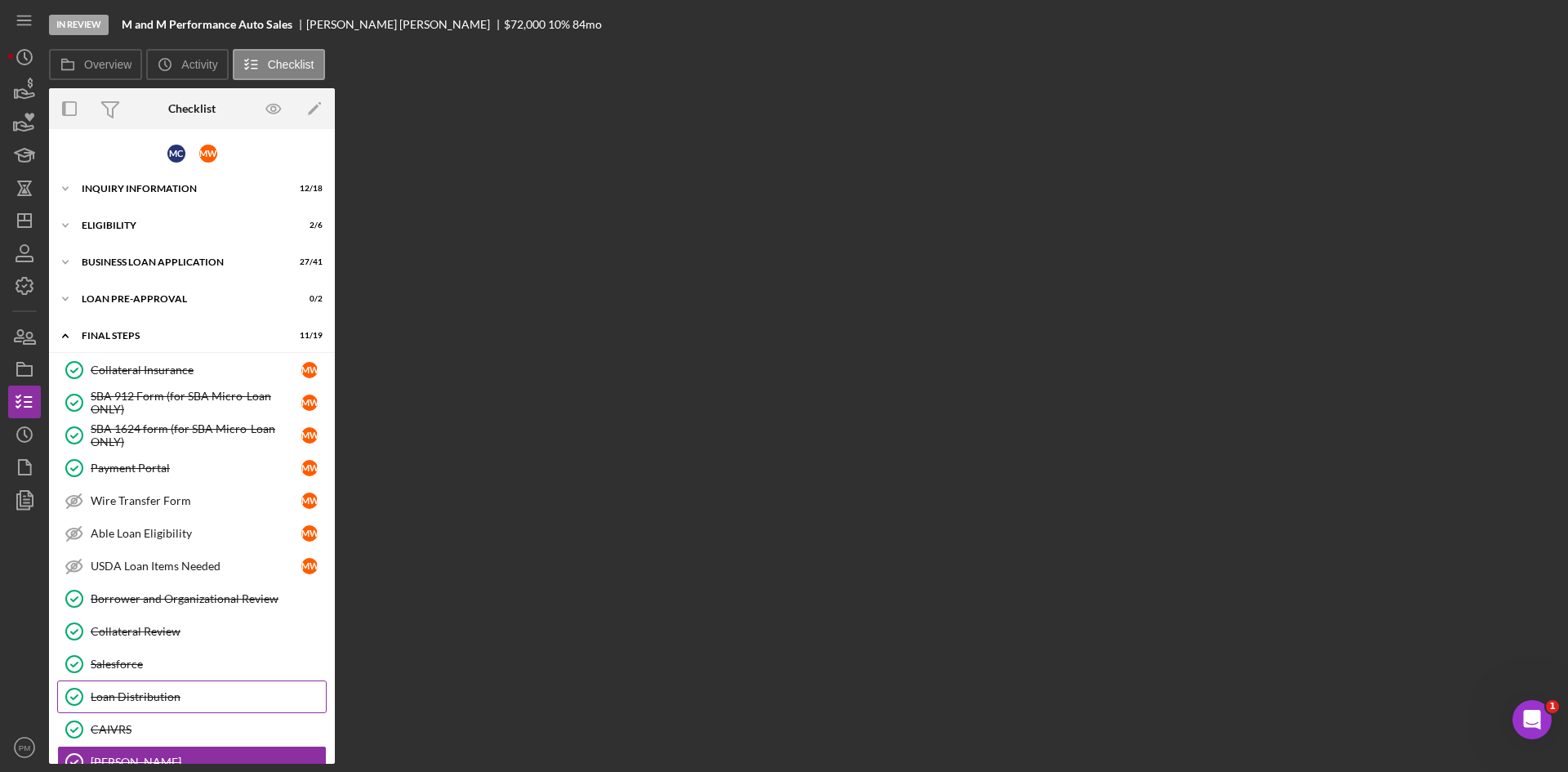
scroll to position [263, 0]
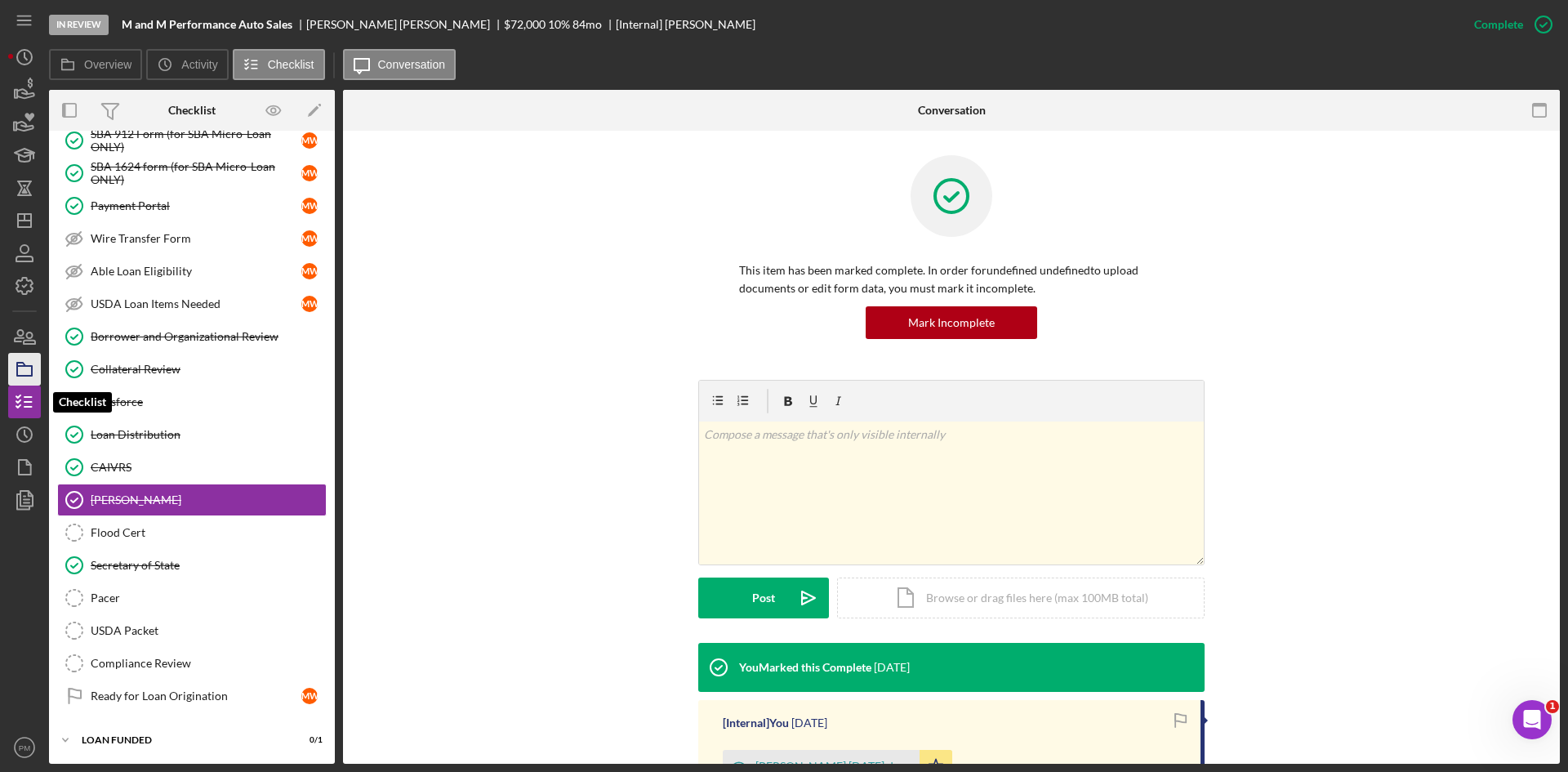
click at [24, 366] on polygon "button" at bounding box center [21, 365] width 8 height 3
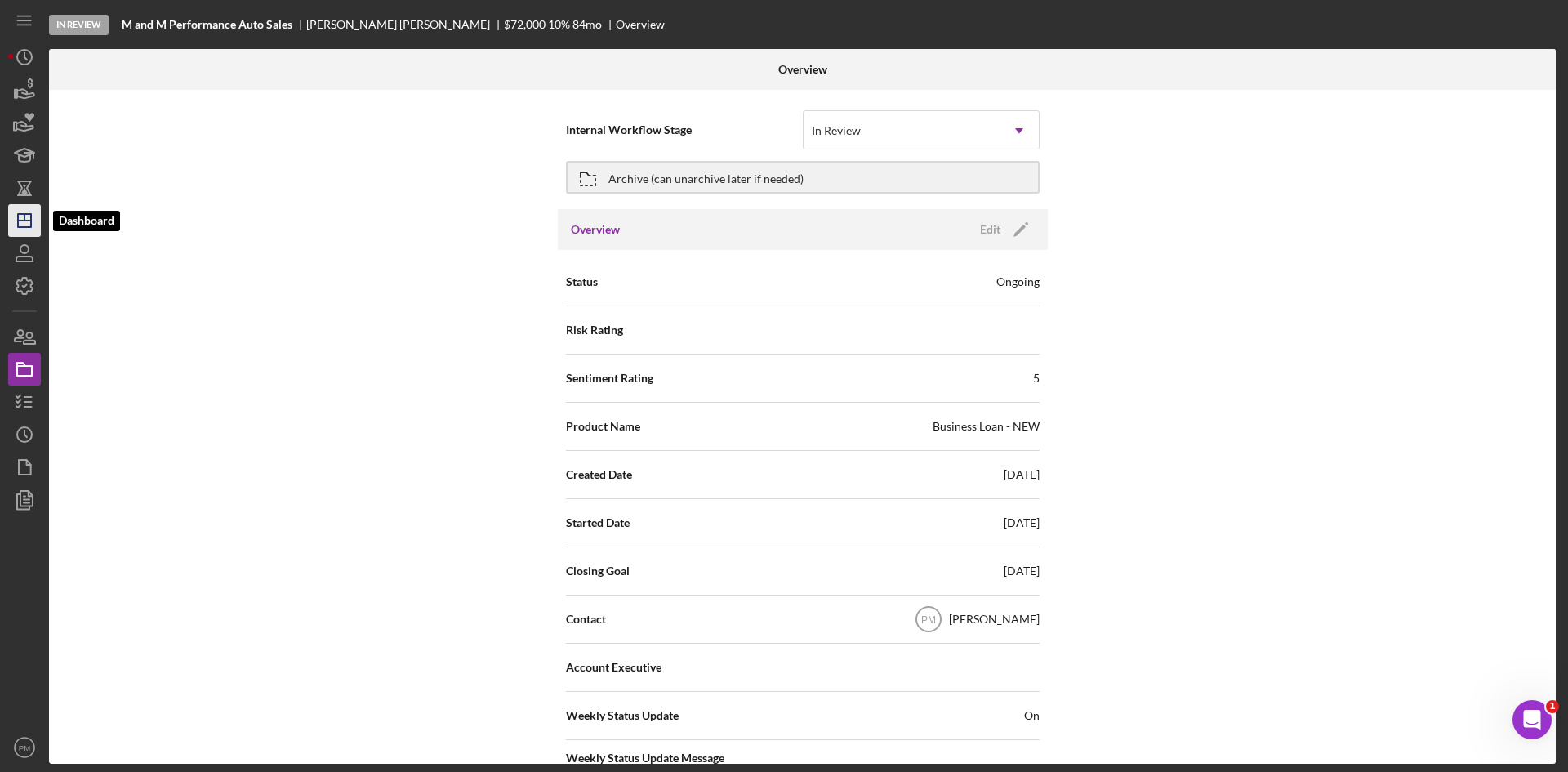
click at [25, 223] on icon "Icon/Dashboard" at bounding box center [24, 220] width 41 height 41
